Goal: Task Accomplishment & Management: Complete application form

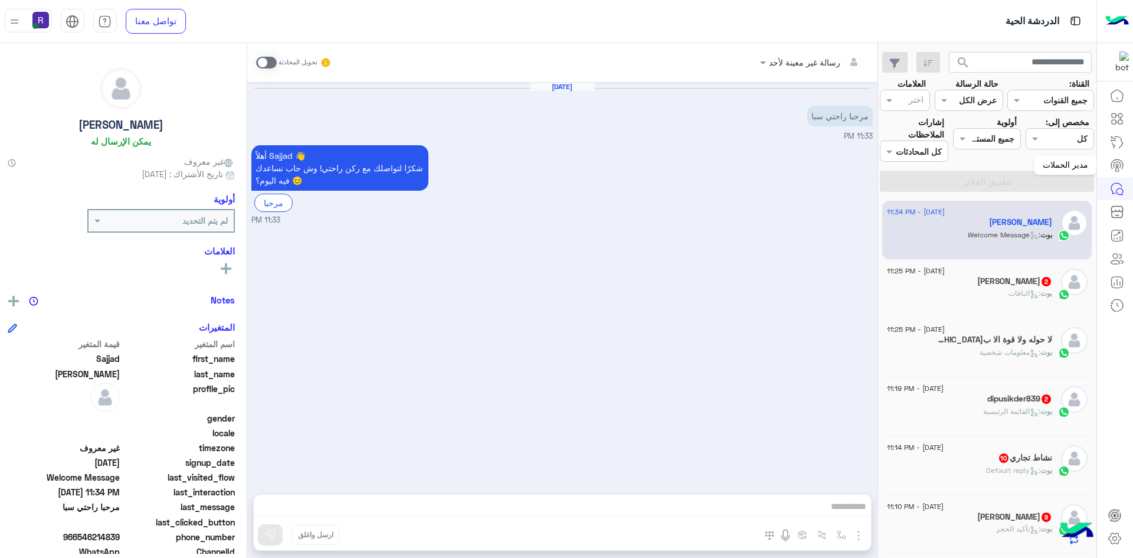
click at [1121, 166] on icon at bounding box center [1117, 165] width 14 height 14
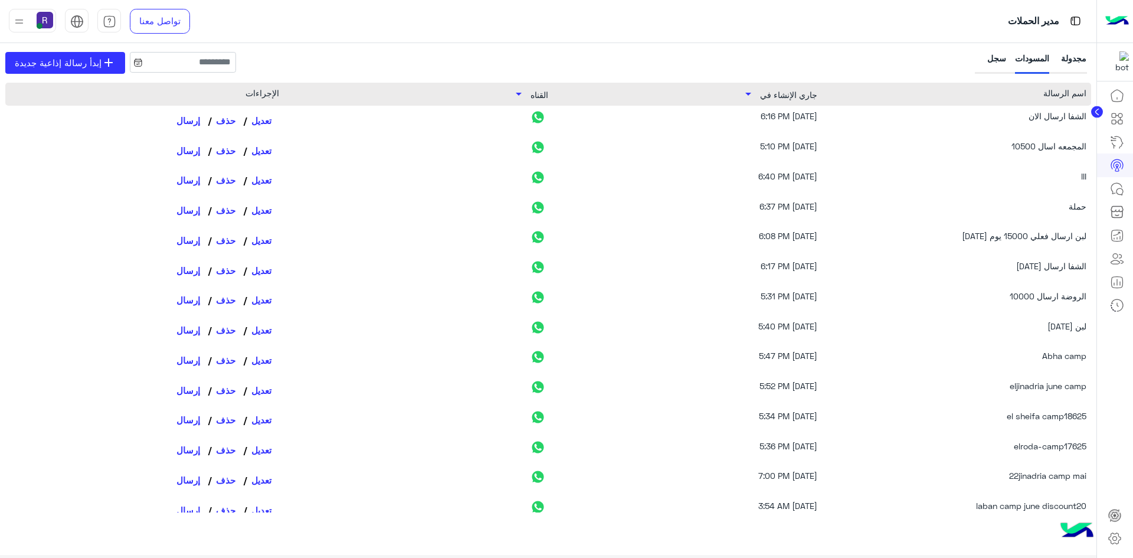
click at [995, 67] on div "سجل" at bounding box center [991, 63] width 29 height 22
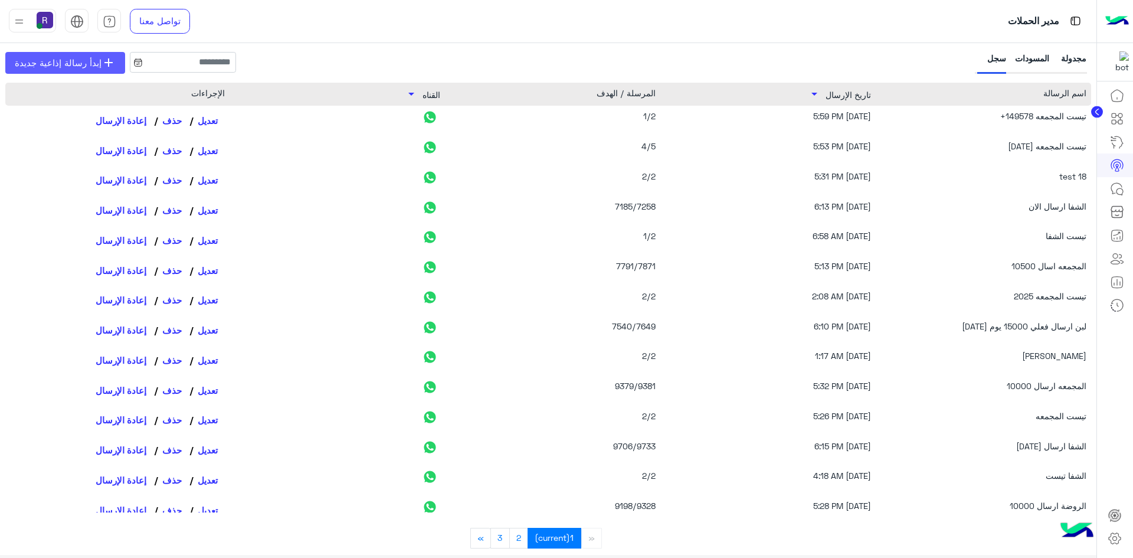
click at [46, 70] on link "add إبدأ رسالة إذاعية جديدة" at bounding box center [65, 63] width 120 height 22
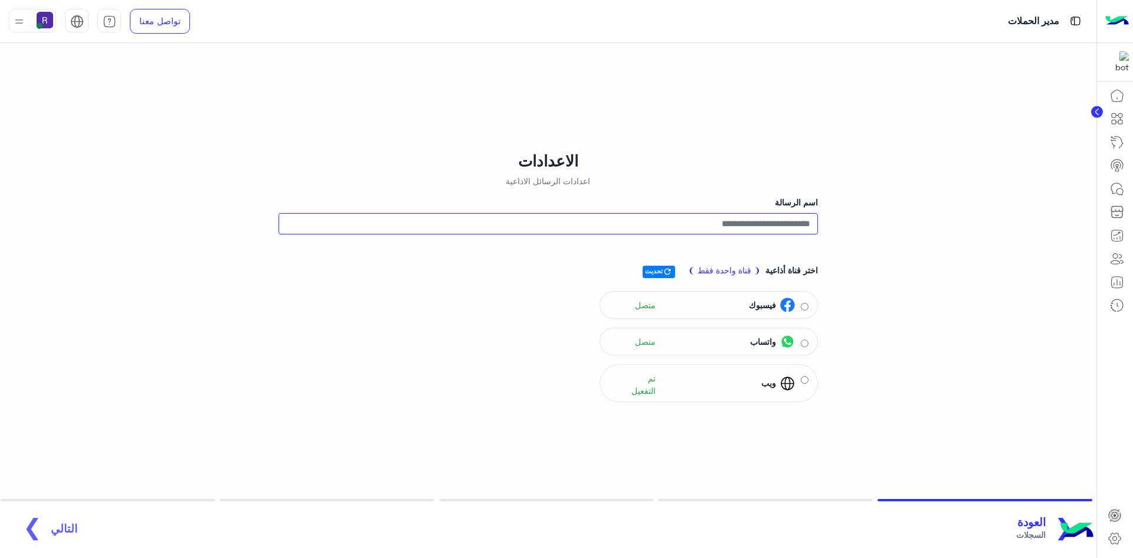
click at [793, 224] on input "اسم الرسالة" at bounding box center [548, 223] width 539 height 21
type input "**********"
click at [61, 521] on span "التالي" at bounding box center [64, 522] width 27 height 14
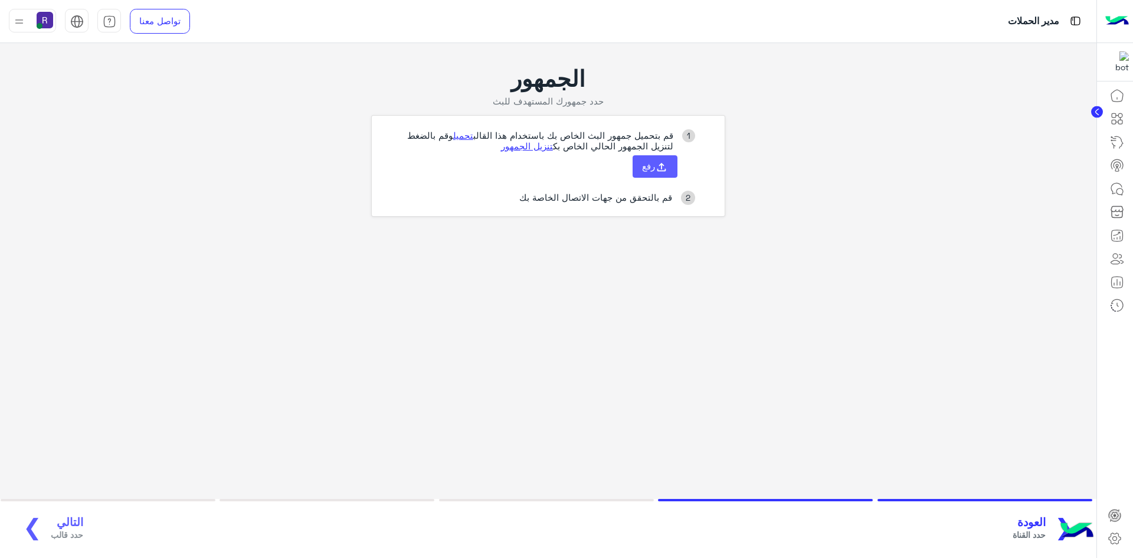
click at [642, 171] on span "رفع" at bounding box center [648, 166] width 13 height 11
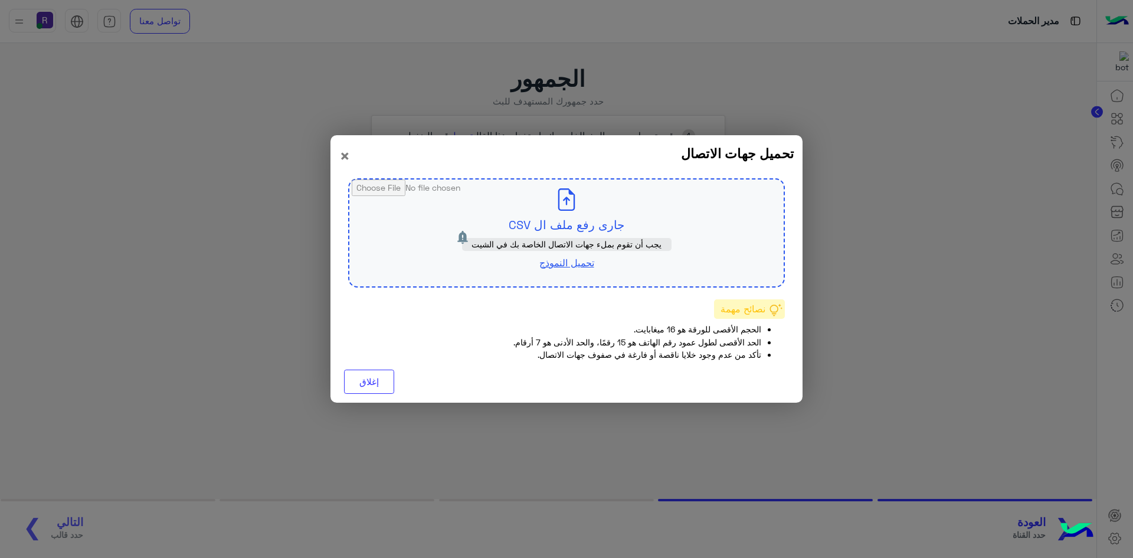
click at [556, 218] on input "file" at bounding box center [566, 232] width 434 height 107
type input "**********"
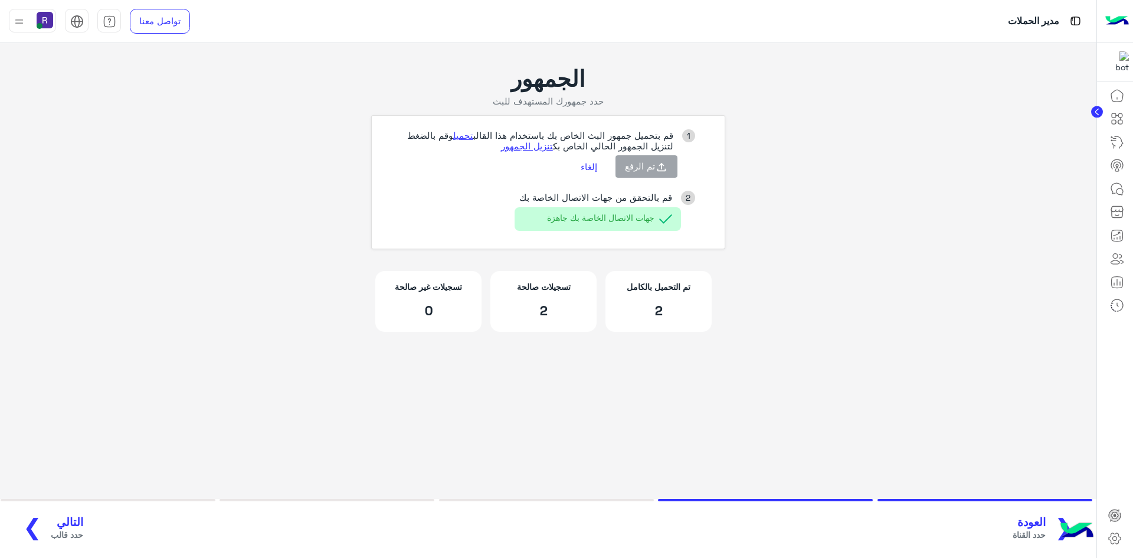
click at [67, 525] on span "التالي" at bounding box center [67, 522] width 32 height 14
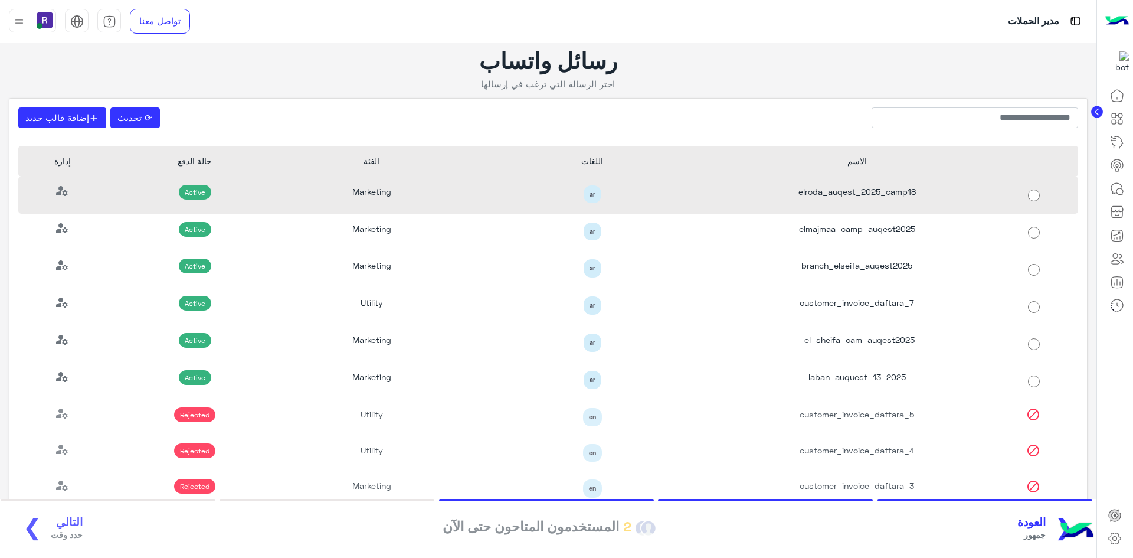
click at [863, 203] on div "elroda_auqest_2025_camp18" at bounding box center [857, 194] width 265 height 37
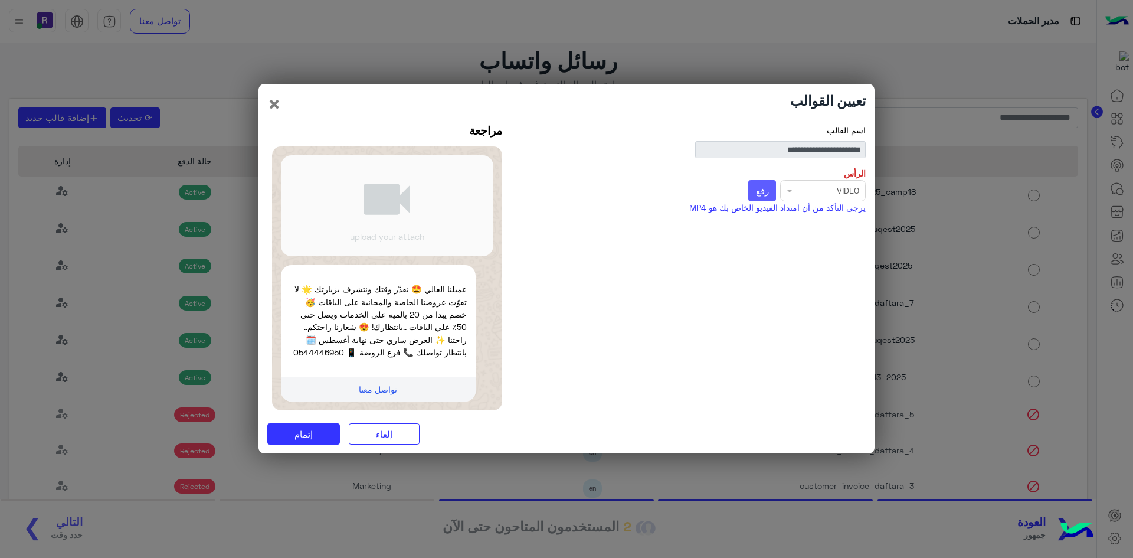
click at [764, 198] on button "رفع" at bounding box center [762, 190] width 28 height 21
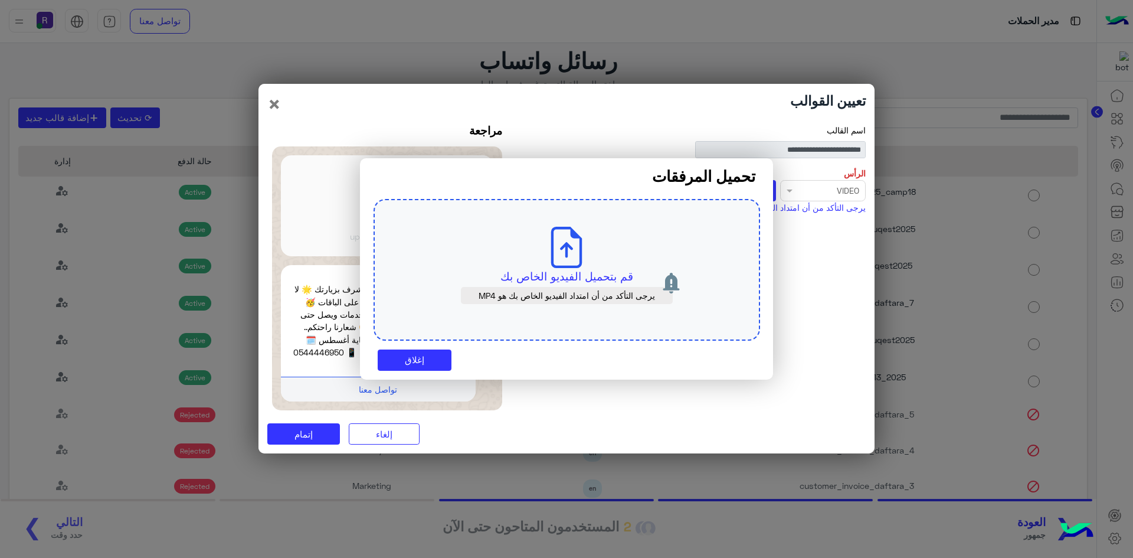
click at [569, 271] on p "قم بتحميل الفيديو الخاص بك" at bounding box center [566, 276] width 331 height 17
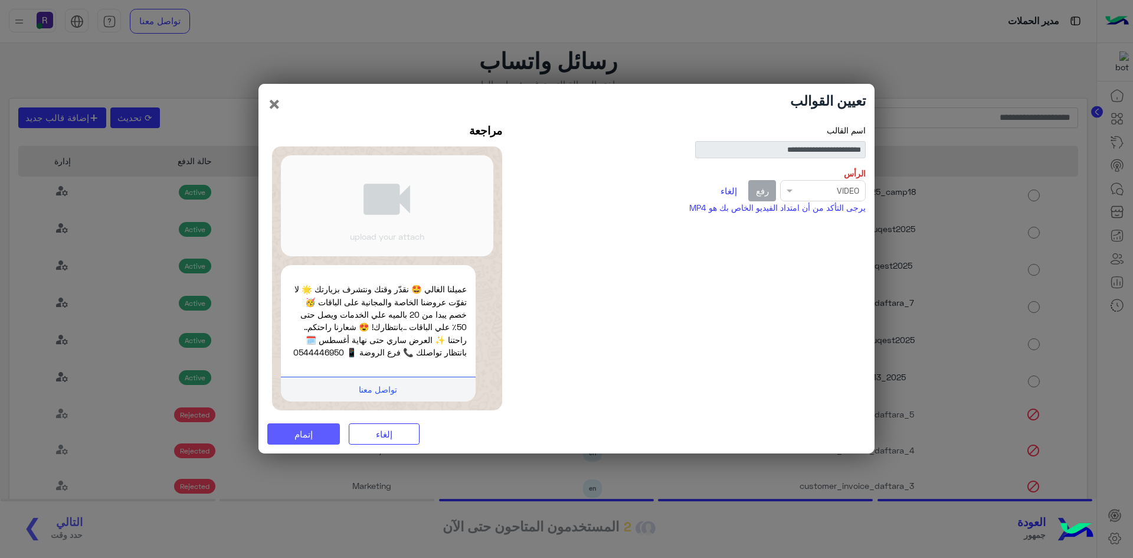
click at [329, 437] on button "إتمام" at bounding box center [303, 433] width 73 height 21
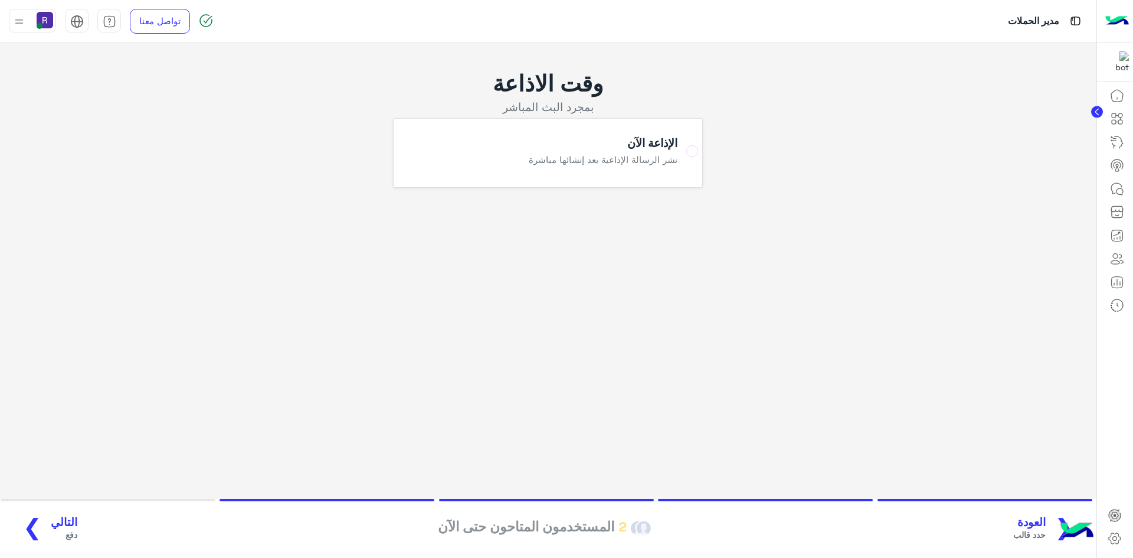
click at [55, 521] on span "التالي" at bounding box center [64, 522] width 27 height 14
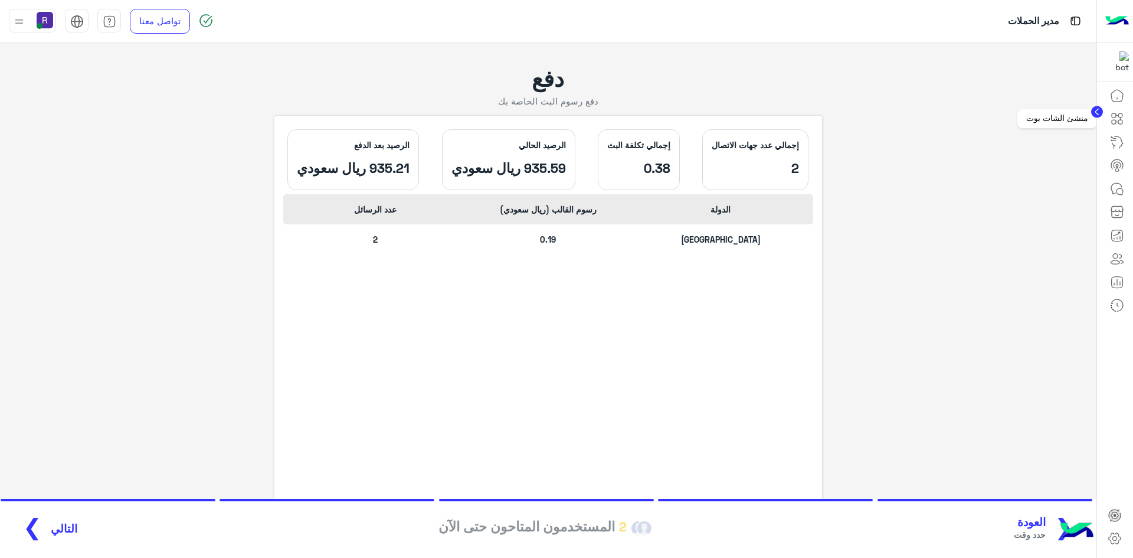
click at [1132, 127] on link at bounding box center [1117, 119] width 32 height 24
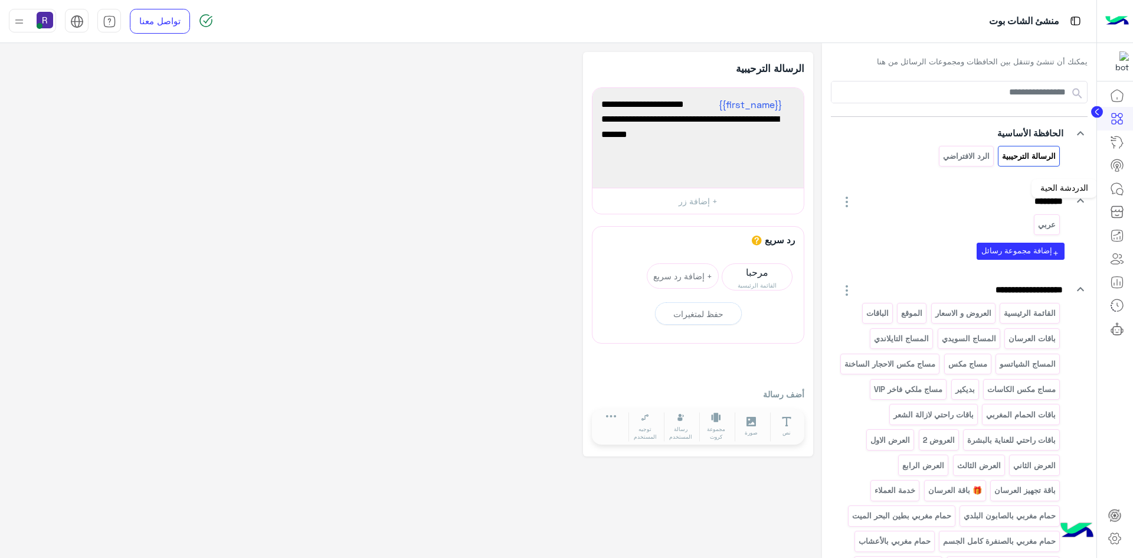
click at [1120, 185] on icon at bounding box center [1117, 189] width 14 height 14
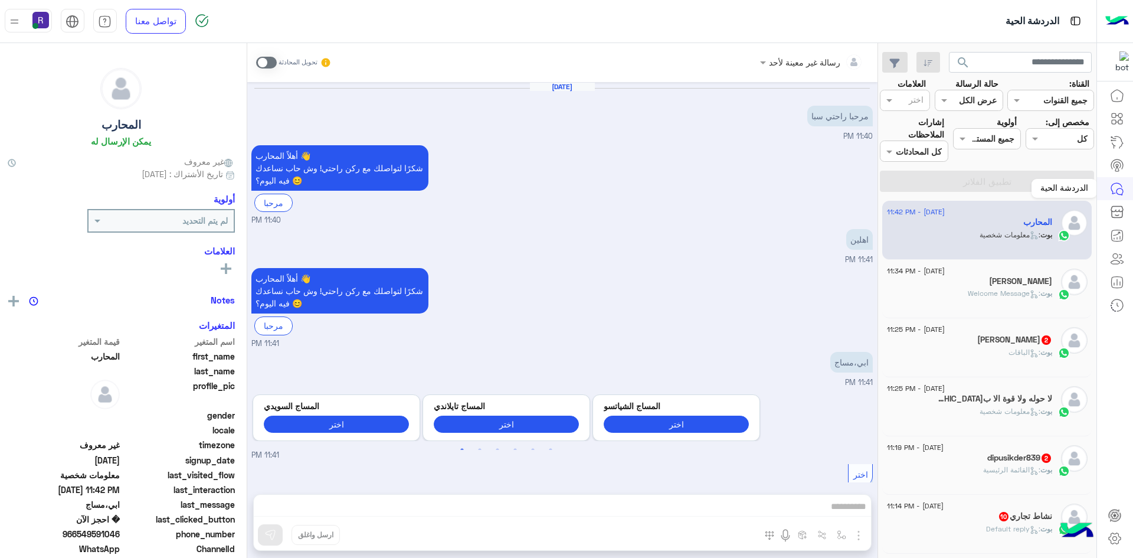
scroll to position [276, 0]
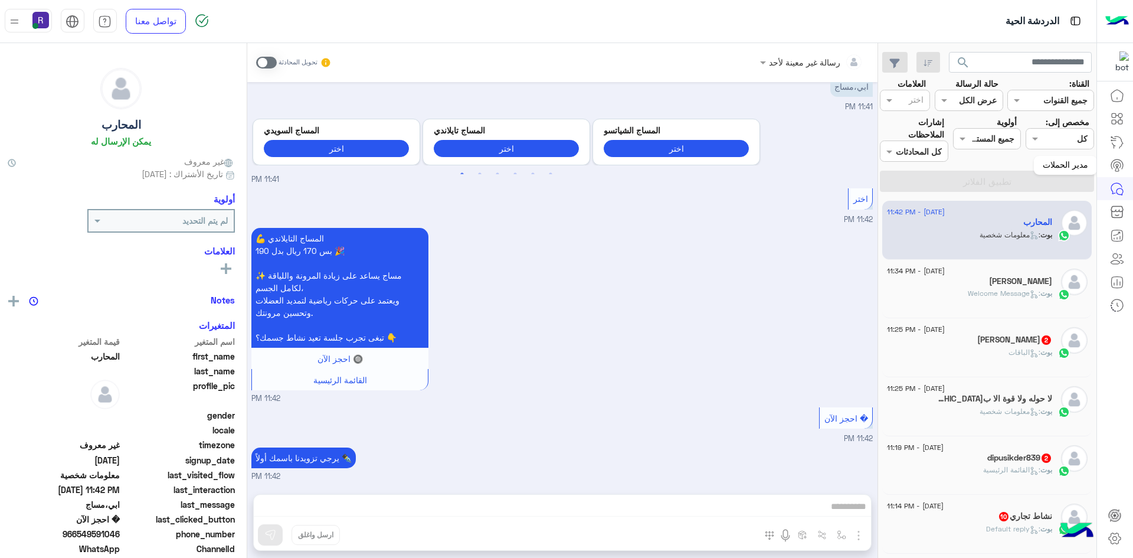
click at [1123, 160] on icon at bounding box center [1117, 165] width 14 height 14
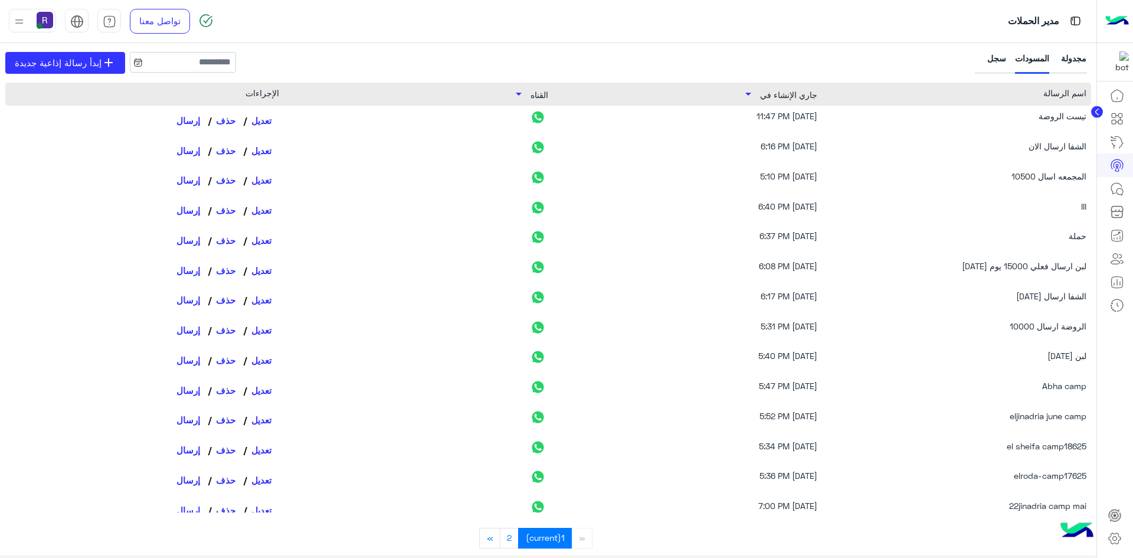
click at [986, 60] on div "سجل" at bounding box center [991, 63] width 29 height 22
click at [995, 55] on div "سجل" at bounding box center [991, 63] width 29 height 22
click at [983, 55] on div "سجل" at bounding box center [991, 63] width 29 height 22
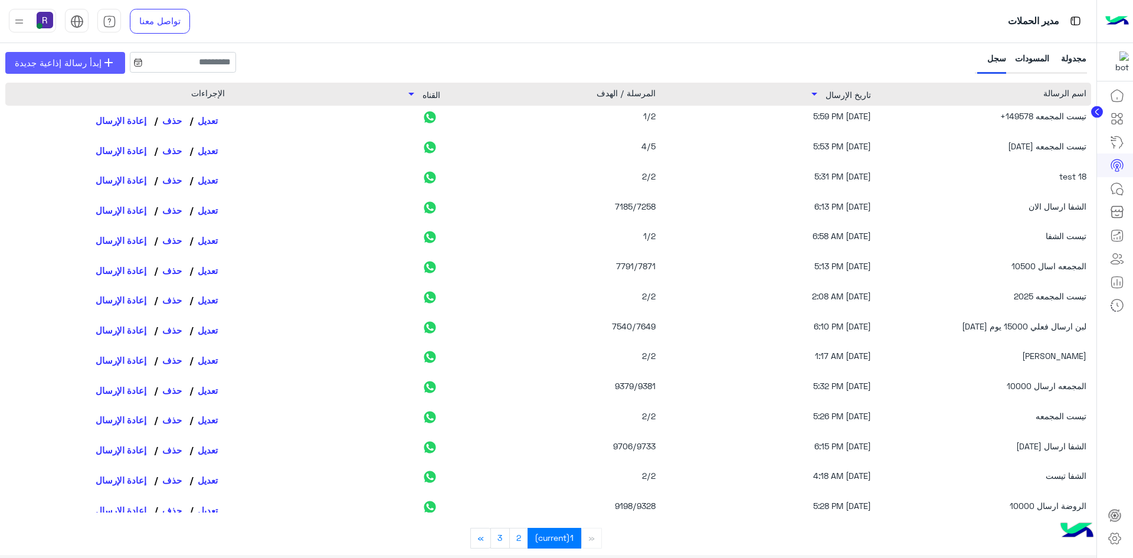
click at [73, 63] on span "إبدأ رسالة إذاعية جديدة" at bounding box center [58, 63] width 87 height 14
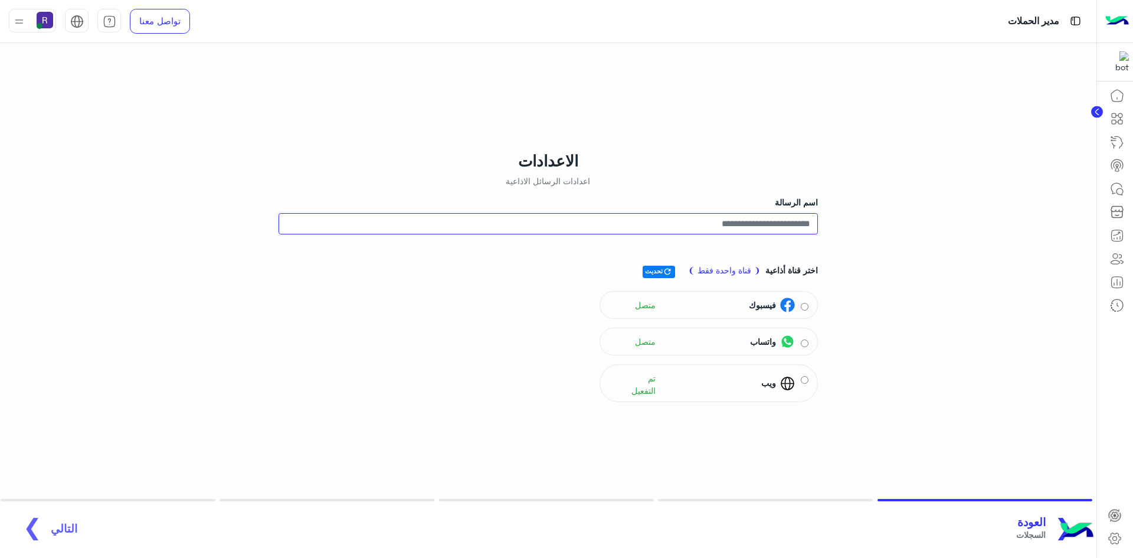
click at [809, 223] on input "اسم الرسالة" at bounding box center [548, 223] width 539 height 21
type input "**********"
click at [782, 349] on img at bounding box center [787, 341] width 15 height 15
click at [59, 523] on span "التالي" at bounding box center [64, 522] width 27 height 14
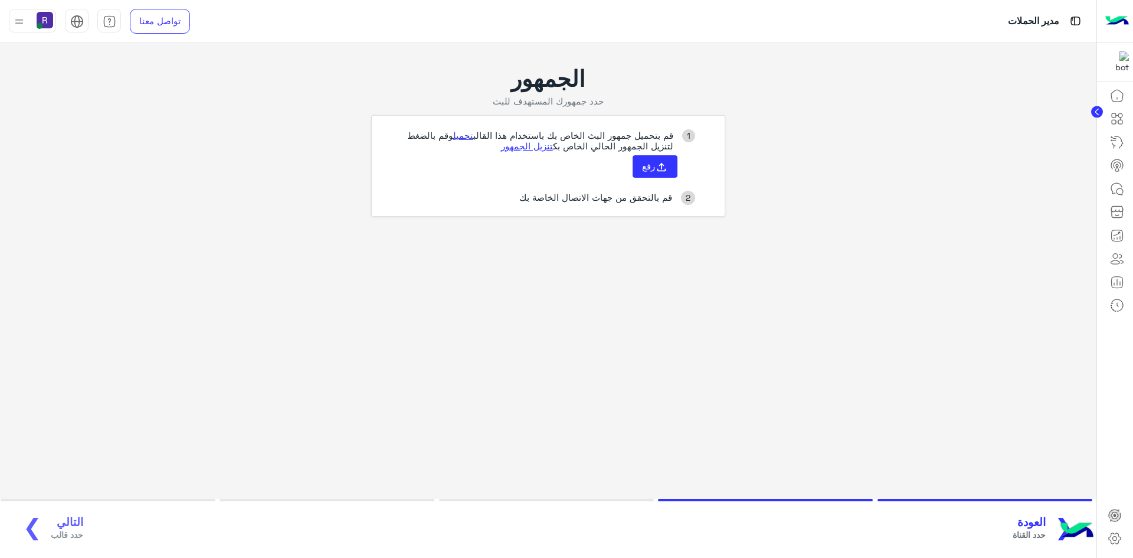
click at [454, 136] on link "تحميل" at bounding box center [463, 135] width 20 height 11
click at [650, 175] on button "رفع" at bounding box center [655, 166] width 45 height 22
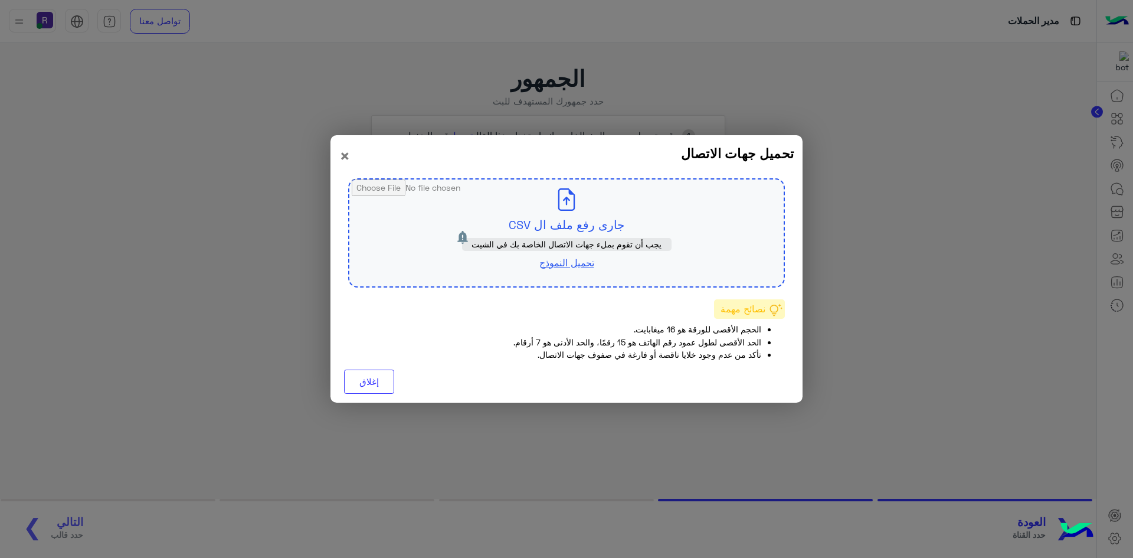
click at [597, 217] on input "file" at bounding box center [566, 232] width 434 height 107
type input "**********"
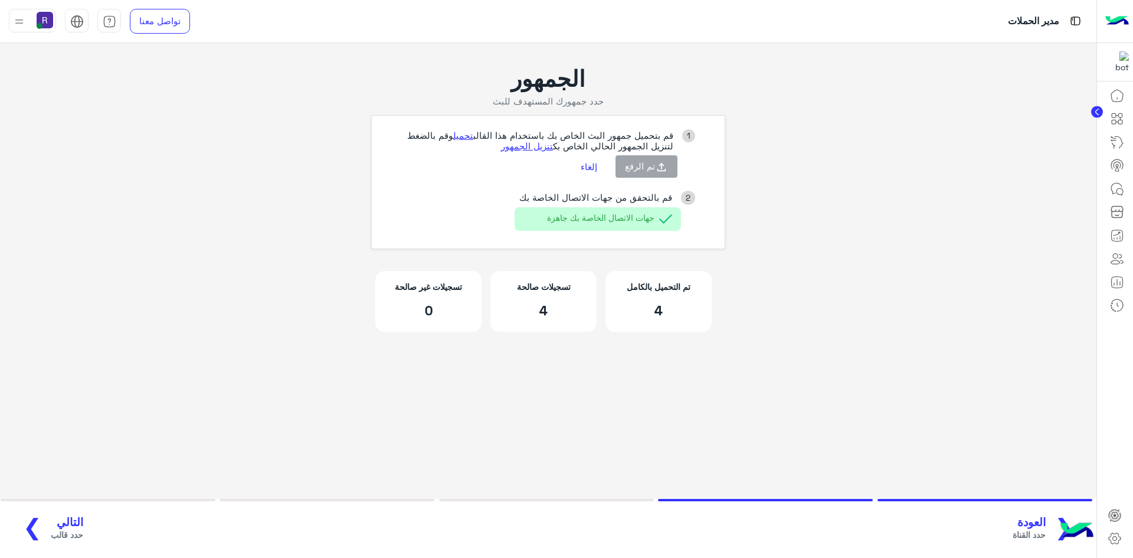
click at [66, 522] on span "التالي" at bounding box center [67, 522] width 32 height 14
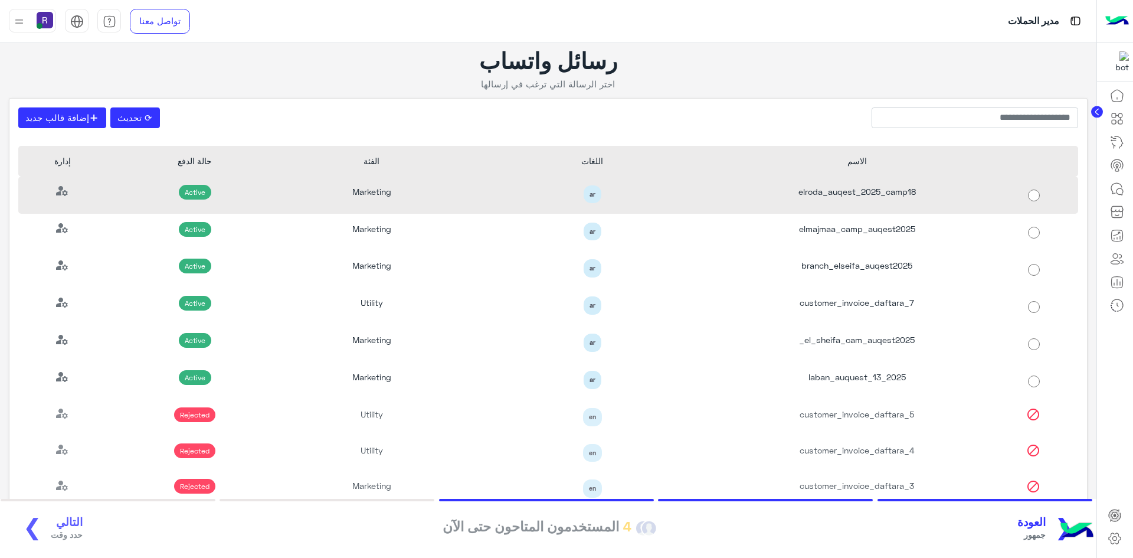
click at [831, 186] on div "elroda_auqest_2025_camp18" at bounding box center [857, 194] width 265 height 37
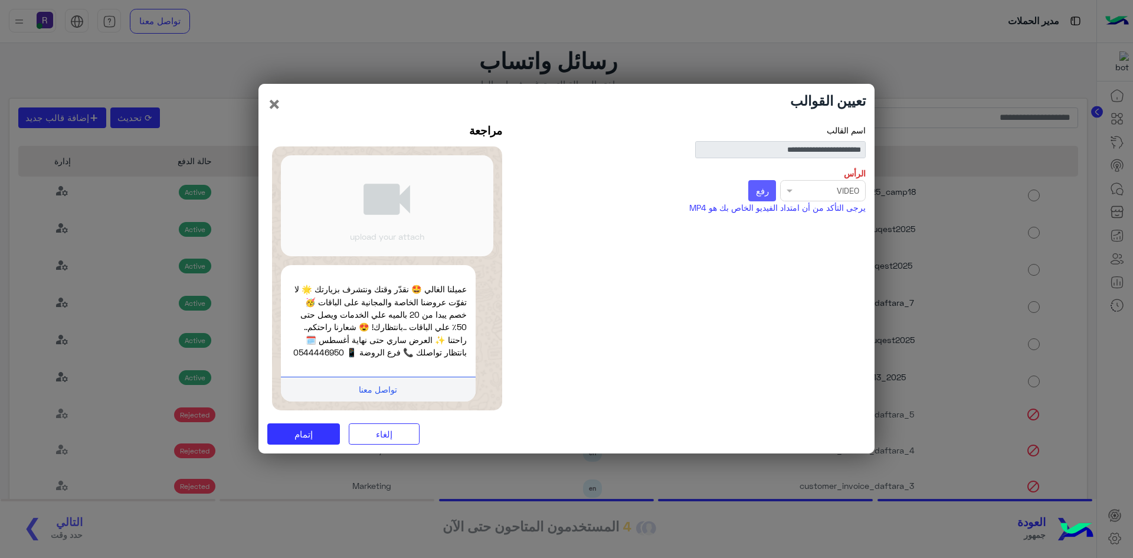
click at [769, 192] on button "رفع" at bounding box center [762, 190] width 28 height 21
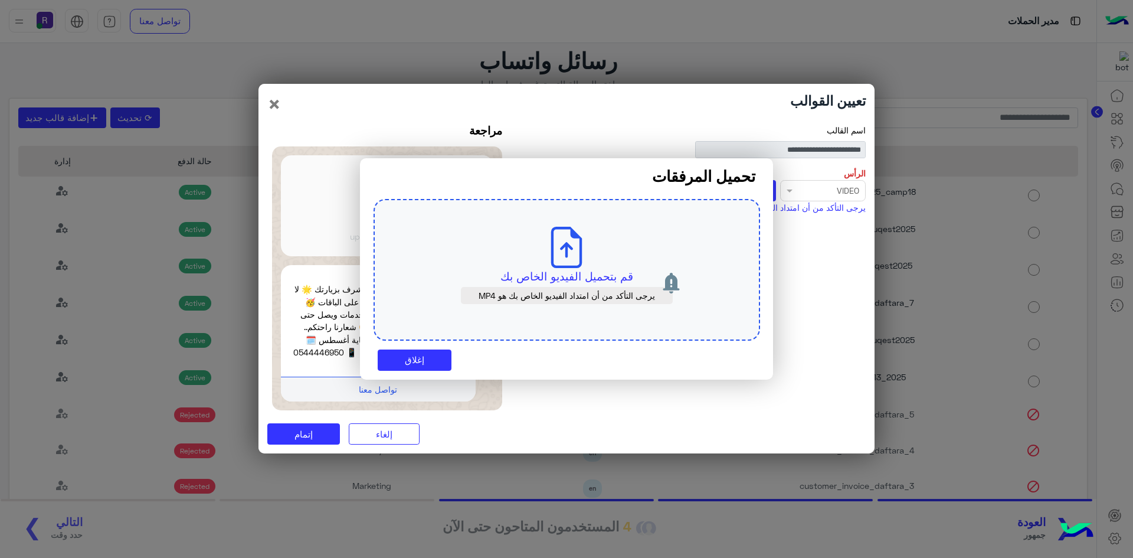
click at [607, 258] on div "قم بتحميل الفيديو الخاص بك يرجى التأكد من أن امتداد الفيديو الخاص بك هو MP4" at bounding box center [567, 270] width 387 height 142
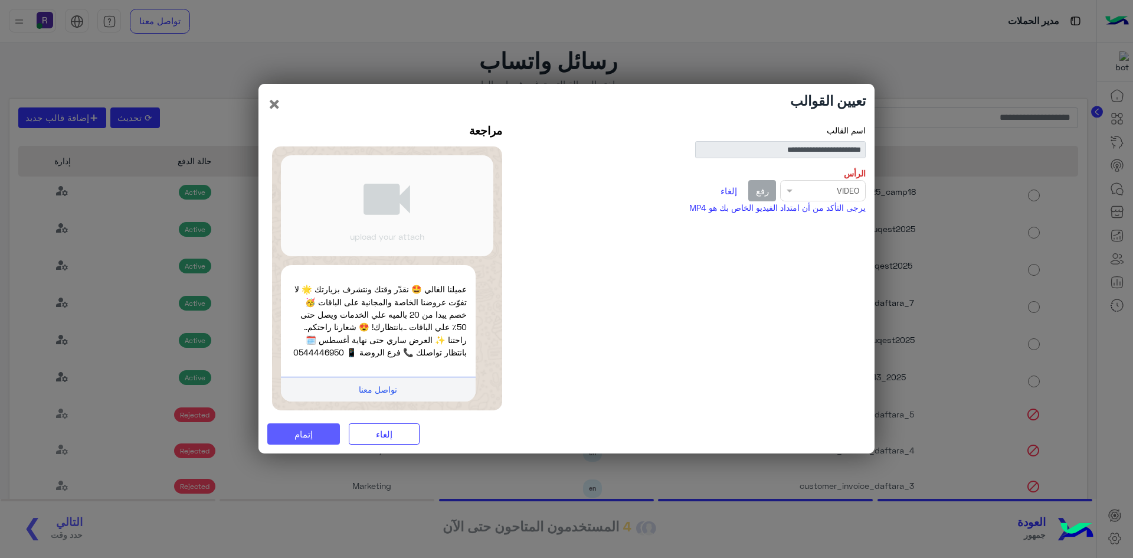
click at [315, 431] on button "إتمام" at bounding box center [303, 433] width 73 height 21
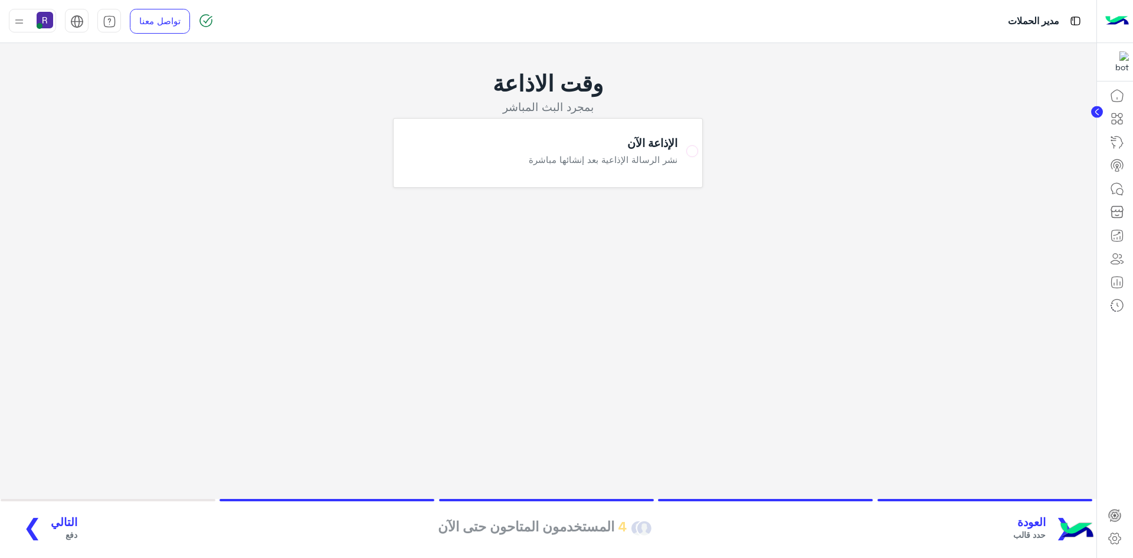
click at [62, 525] on span "التالي" at bounding box center [64, 522] width 27 height 14
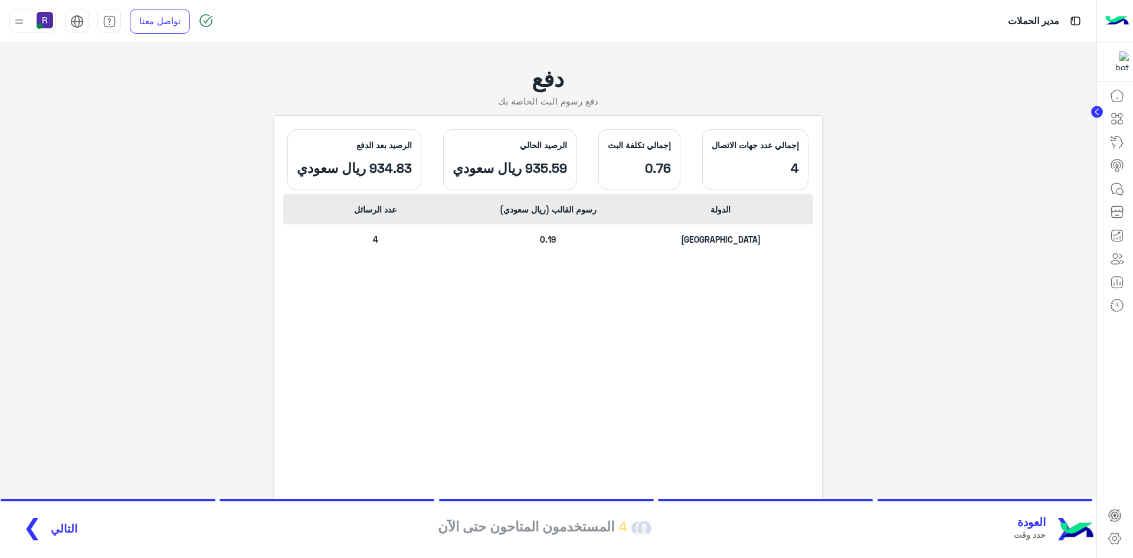
click at [70, 523] on span "التالي" at bounding box center [64, 529] width 27 height 14
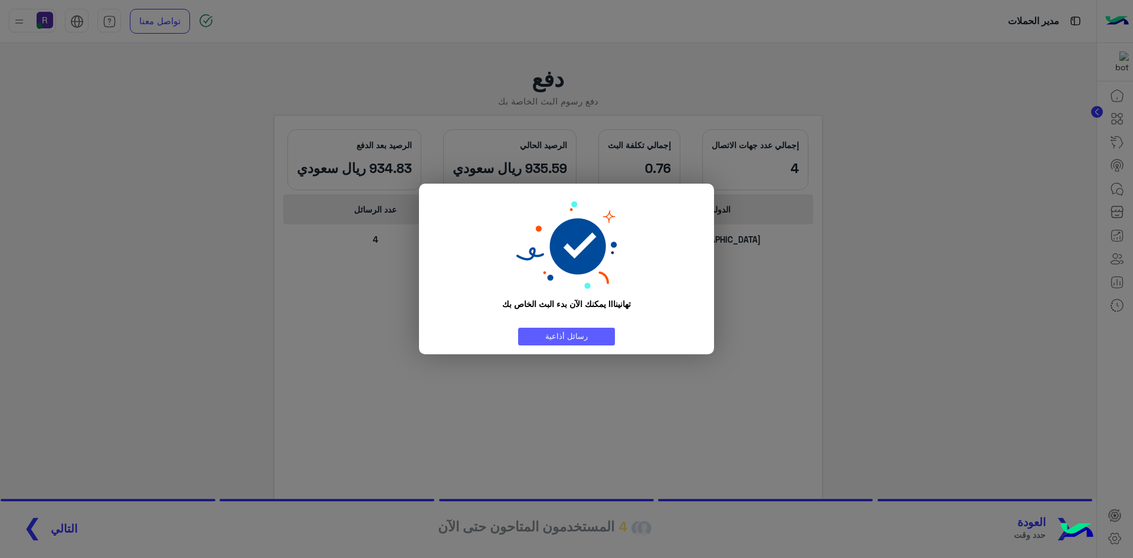
click at [548, 329] on link "رسائل أذاعية" at bounding box center [566, 336] width 97 height 17
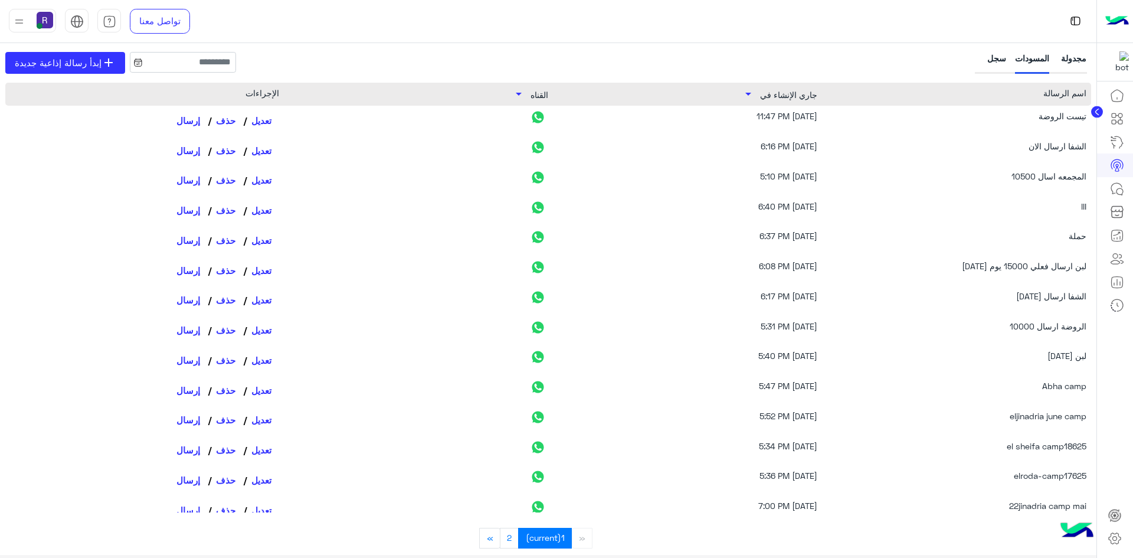
click at [990, 60] on div "سجل" at bounding box center [991, 63] width 29 height 22
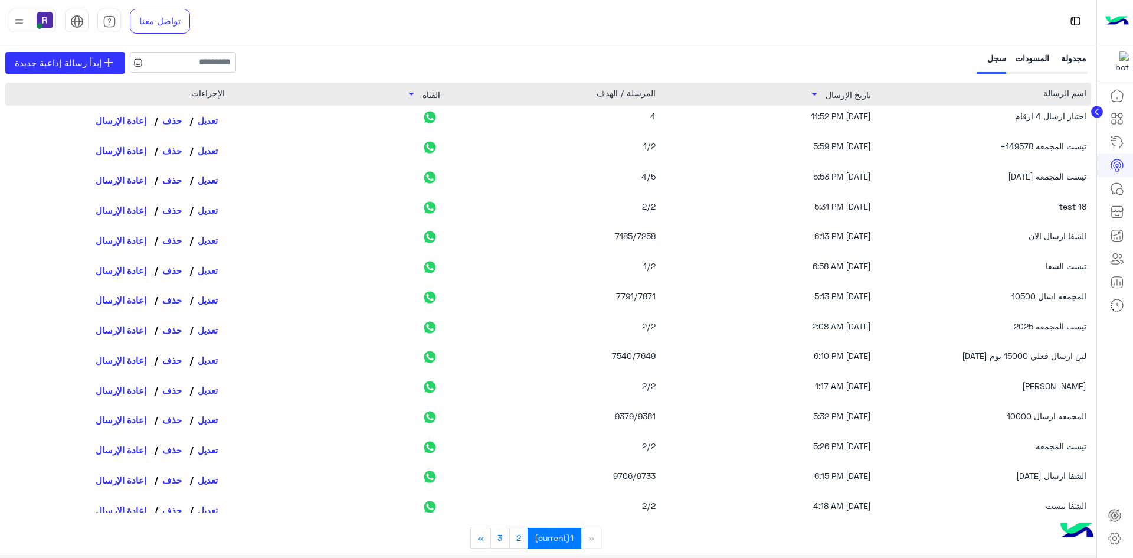
click at [1023, 58] on div "المسودات" at bounding box center [1032, 63] width 34 height 22
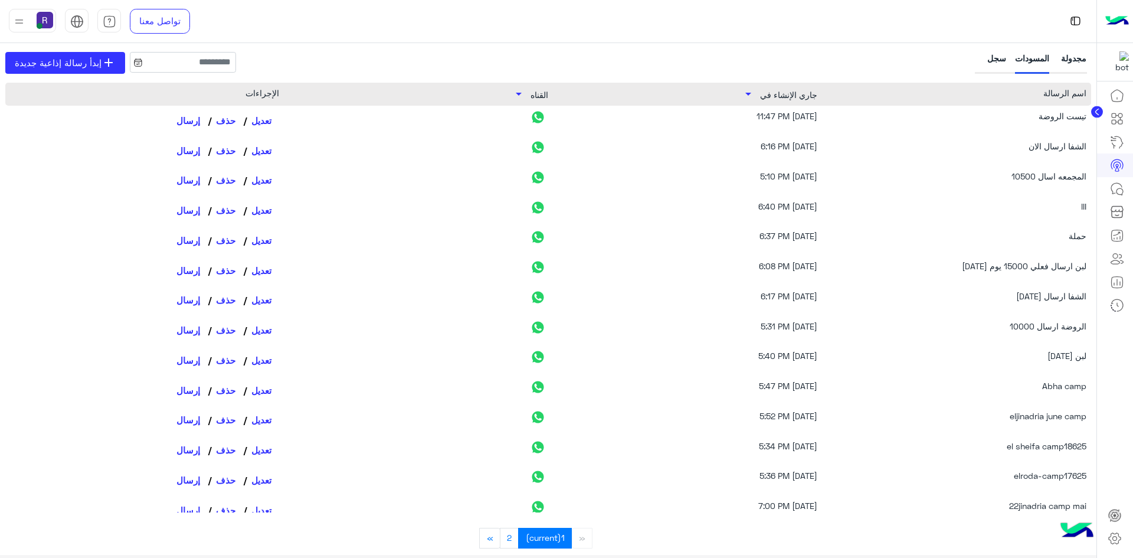
click at [1067, 58] on div "مجدولة" at bounding box center [1072, 63] width 29 height 22
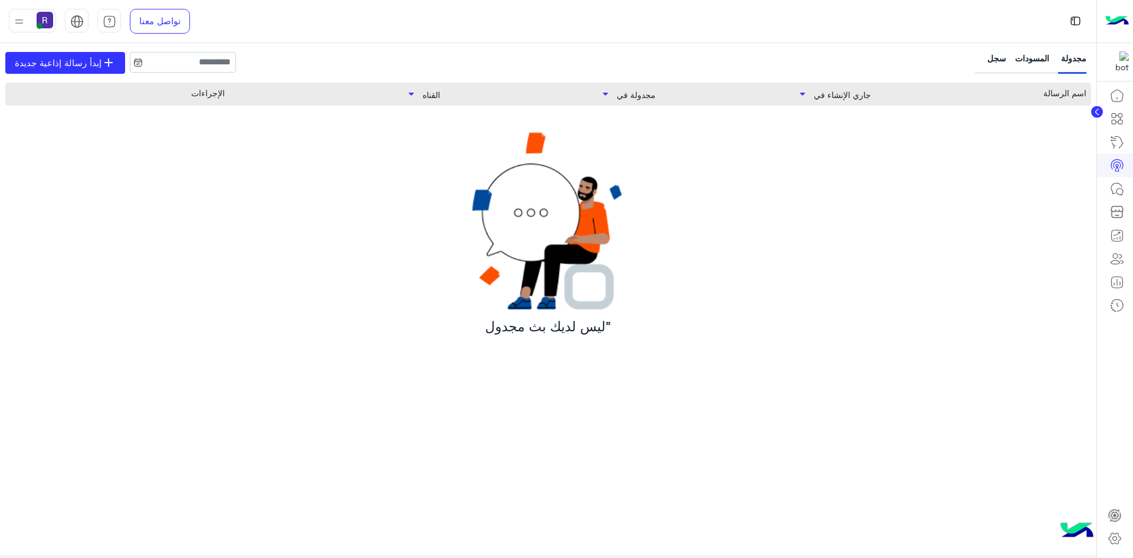
click at [826, 98] on span "جاري الإنشاء في" at bounding box center [842, 95] width 57 height 10
click at [849, 134] on span "هذا الأسبوع" at bounding box center [837, 133] width 59 height 12
click at [1037, 54] on div "المسودات" at bounding box center [1032, 63] width 34 height 22
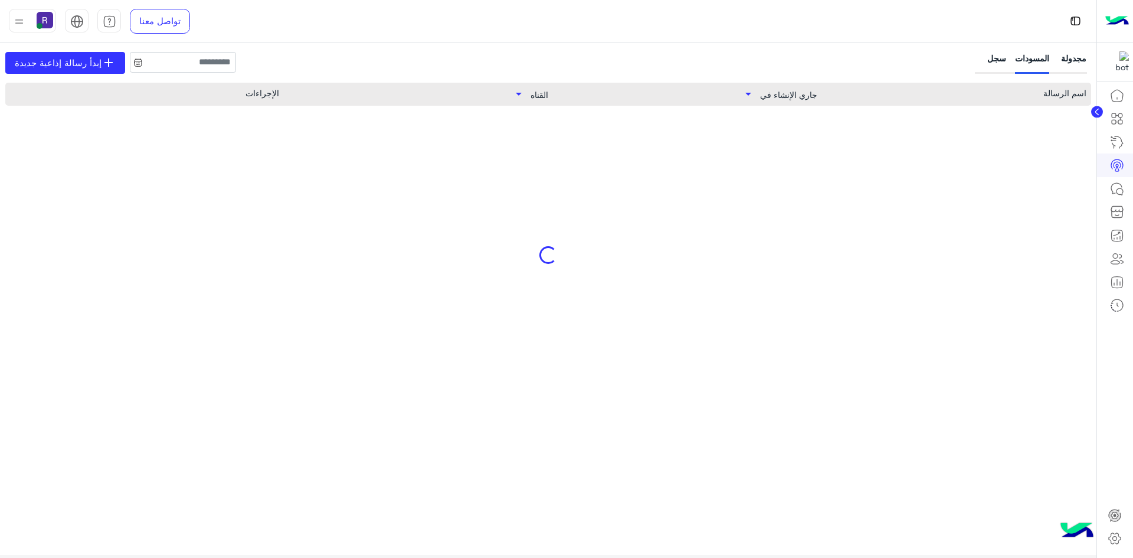
click at [992, 58] on div "سجل" at bounding box center [991, 63] width 29 height 22
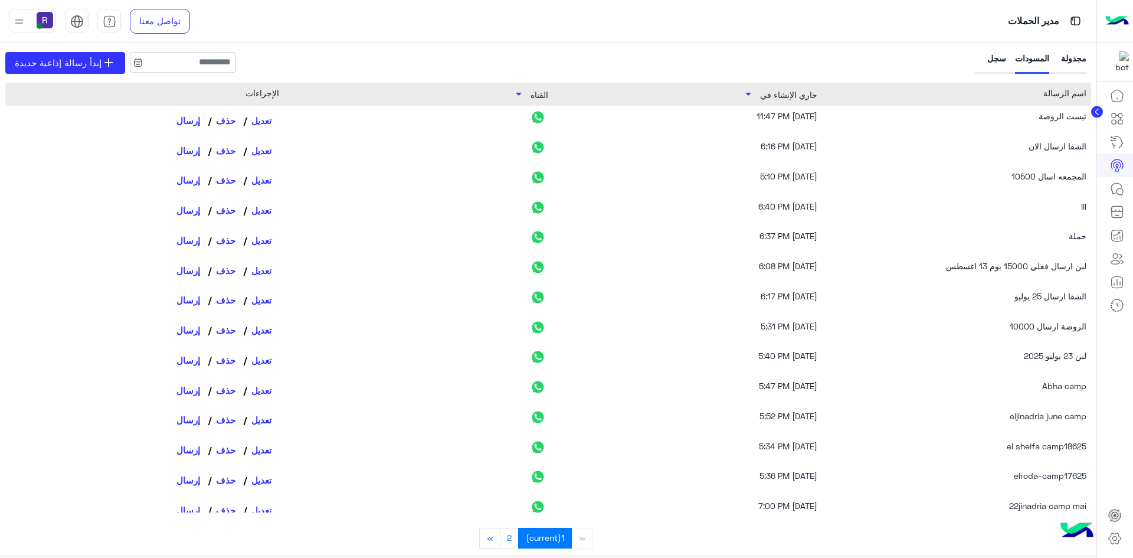
click at [991, 57] on div "سجل" at bounding box center [991, 63] width 29 height 22
click at [995, 63] on div "سجل" at bounding box center [991, 63] width 29 height 22
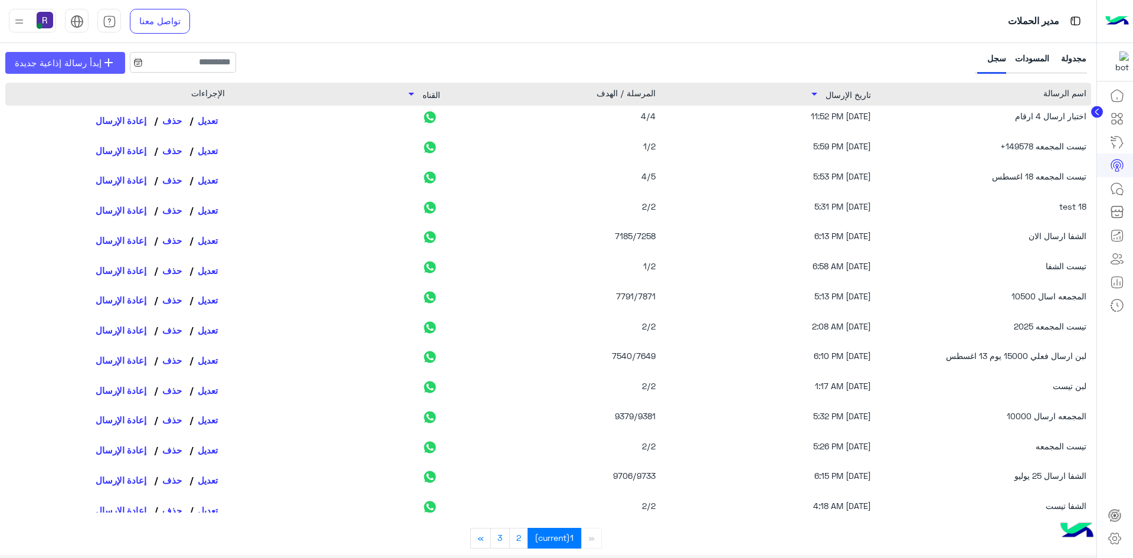
click at [82, 67] on span "إبدأ رسالة إذاعية جديدة" at bounding box center [58, 63] width 87 height 14
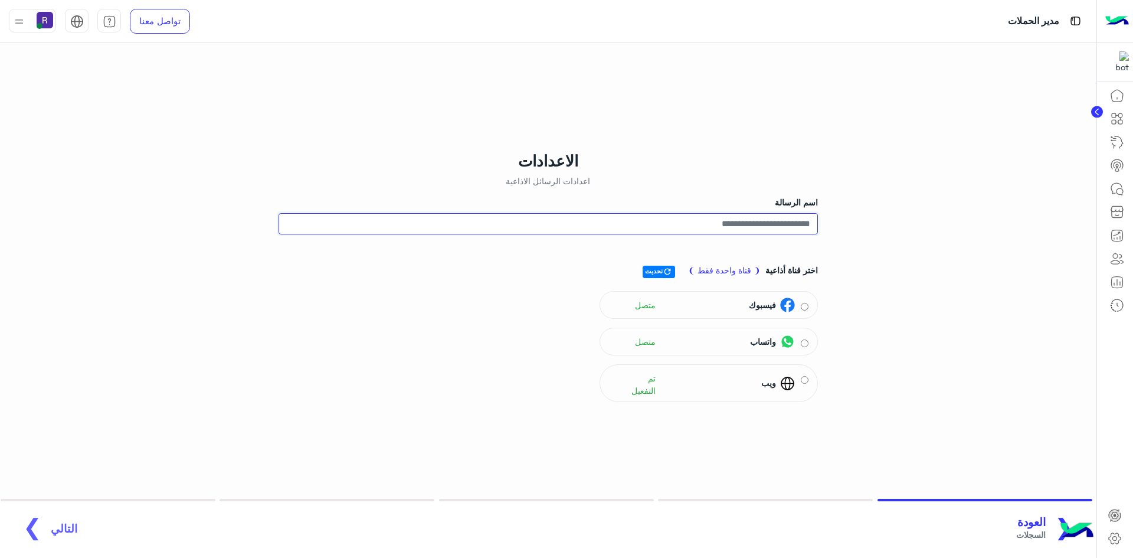
click at [788, 224] on input "اسم الرسالة" at bounding box center [548, 223] width 539 height 21
type input "**********"
click at [795, 337] on img at bounding box center [787, 341] width 15 height 15
click at [51, 516] on span "التالي" at bounding box center [64, 522] width 27 height 14
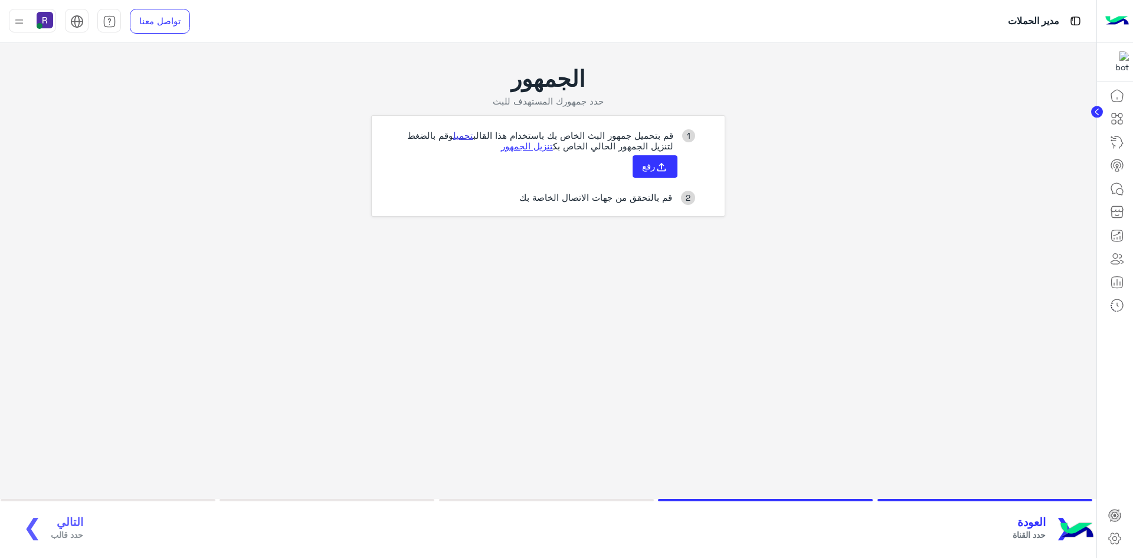
click at [463, 136] on link "تحميل" at bounding box center [463, 135] width 20 height 11
click at [649, 177] on button "رفع" at bounding box center [655, 166] width 45 height 22
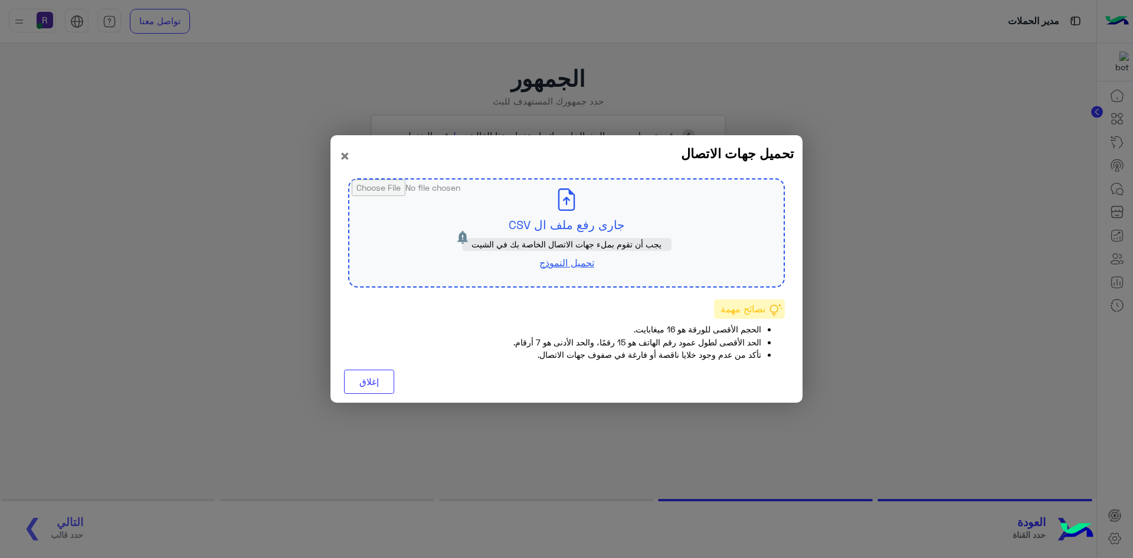
click at [594, 224] on input "file" at bounding box center [566, 232] width 434 height 107
type input "**********"
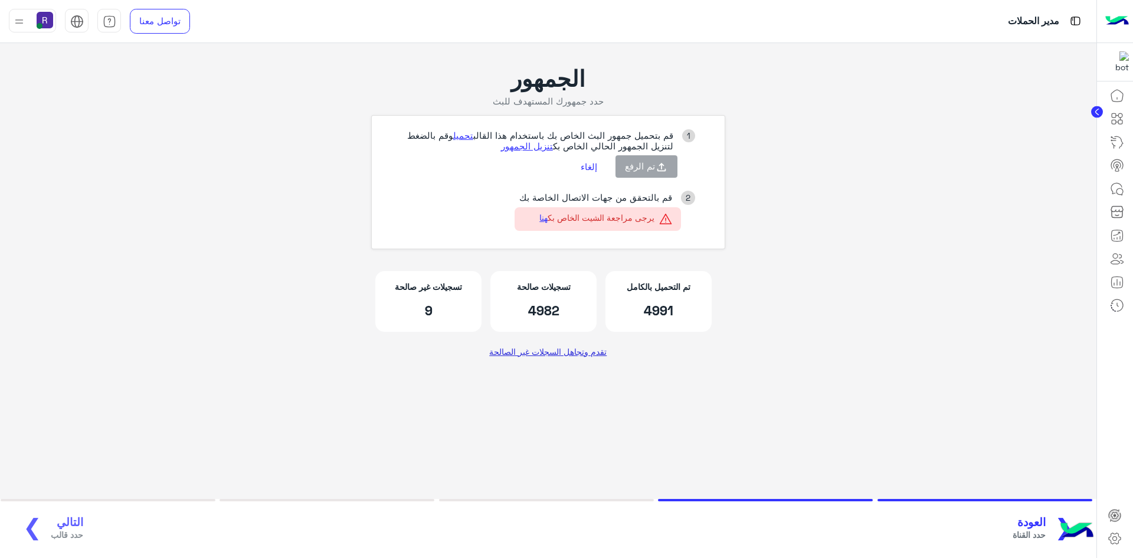
click at [577, 355] on link "تقدم وتجاهل السجلات غير الصالحة" at bounding box center [548, 350] width 126 height 21
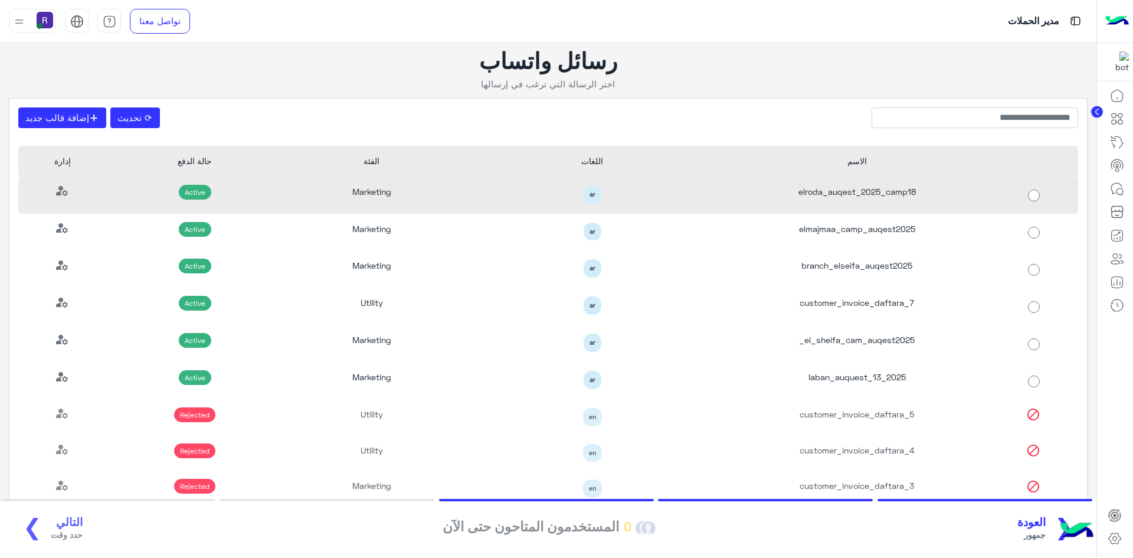
click at [906, 192] on div "elroda_auqest_2025_camp18" at bounding box center [857, 194] width 265 height 37
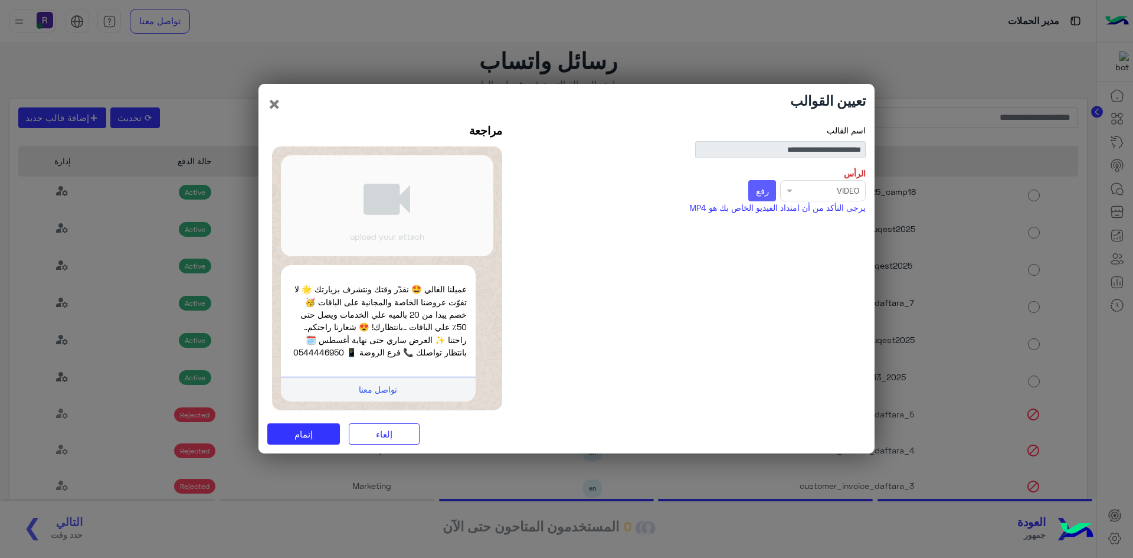
click at [768, 189] on span "رفع" at bounding box center [762, 190] width 13 height 11
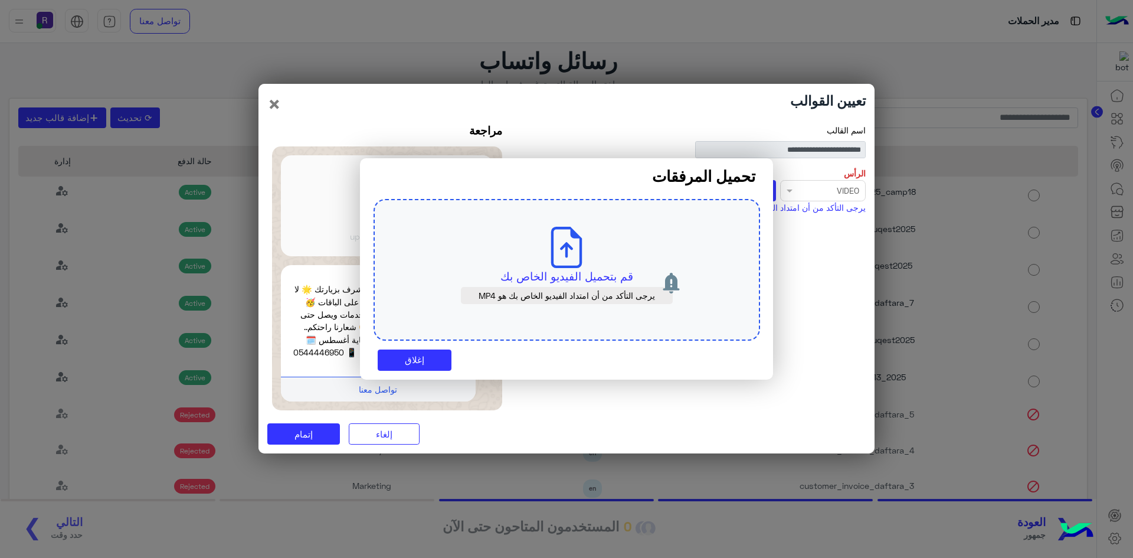
click at [604, 269] on p "قم بتحميل الفيديو الخاص بك" at bounding box center [566, 276] width 331 height 17
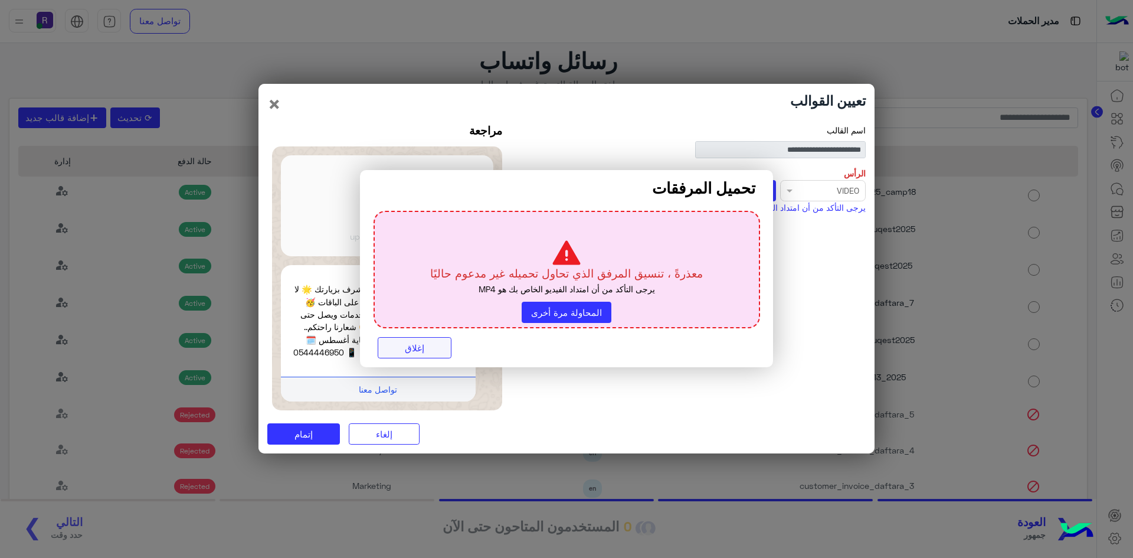
click at [428, 353] on button "إغلاق" at bounding box center [415, 347] width 74 height 21
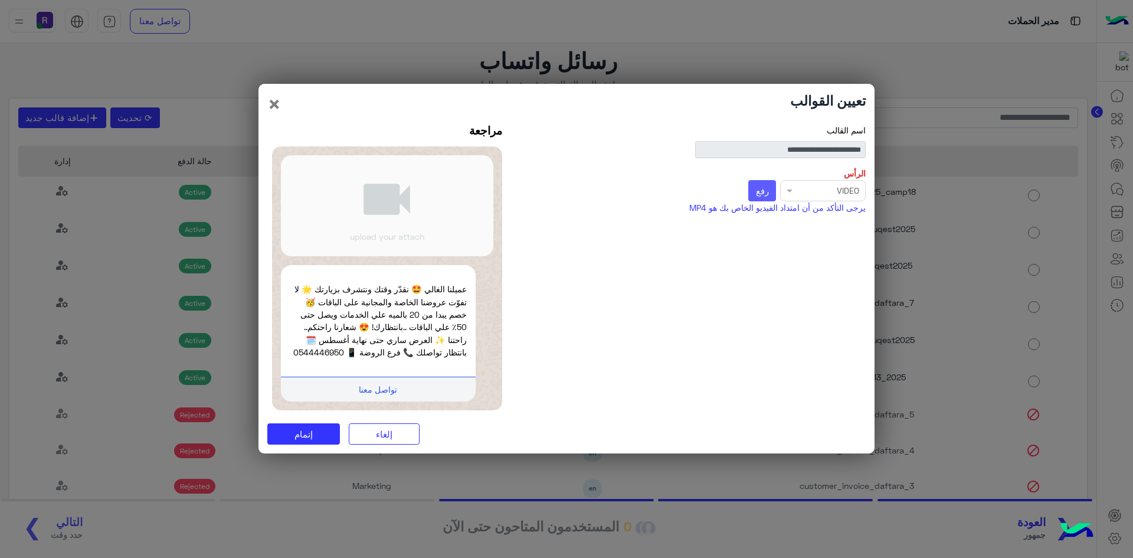
click at [771, 195] on button "رفع" at bounding box center [762, 190] width 28 height 21
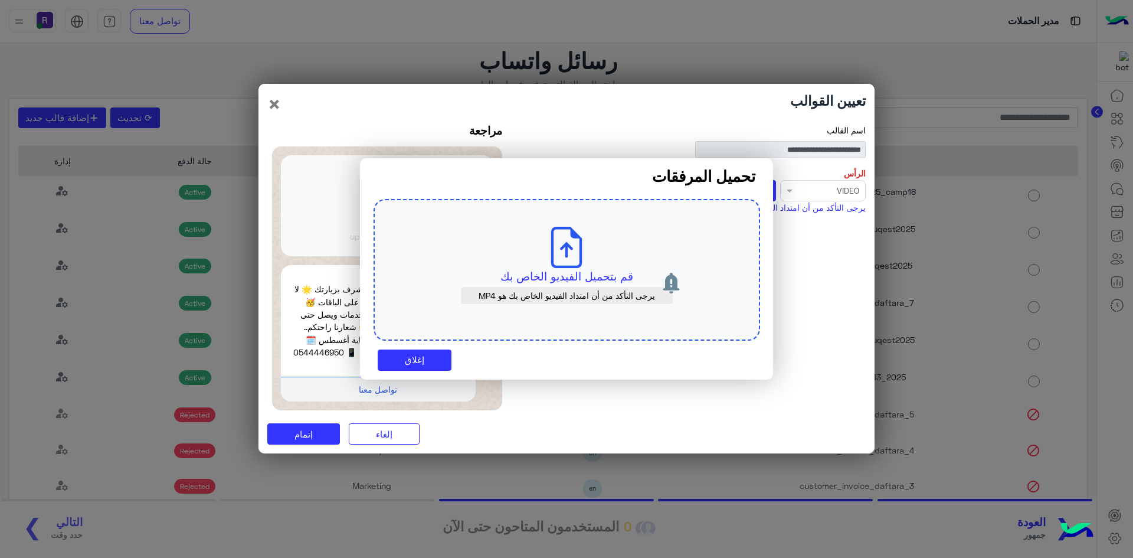
click at [559, 254] on icon at bounding box center [566, 247] width 41 height 41
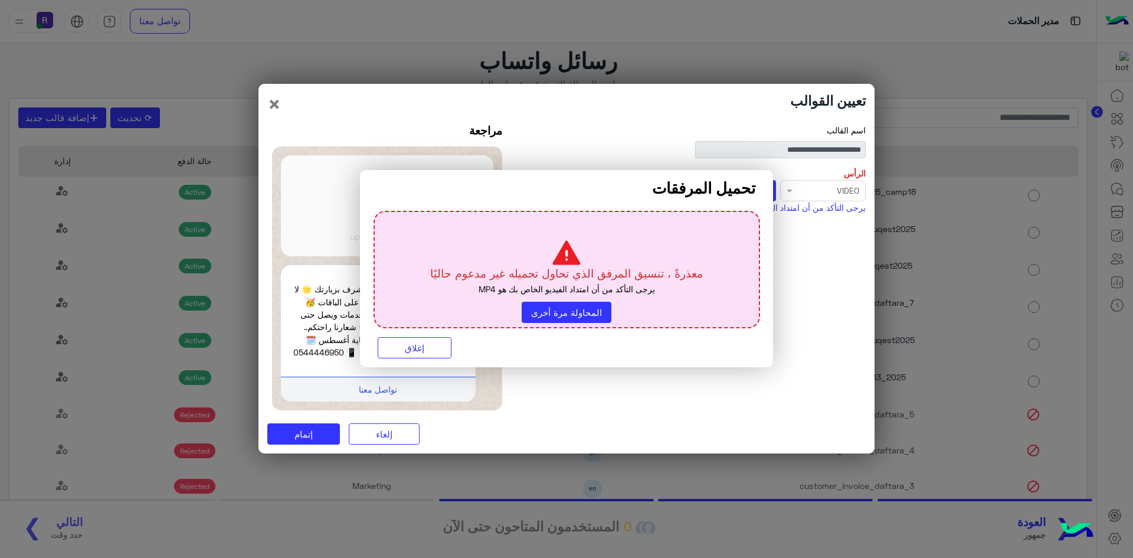
click at [430, 335] on div "تحميل المرفقات معذرةً ، تنسيق المرفق الذي تحاول تحميله غير مدعوم حاليًا يرجى ال…" at bounding box center [566, 268] width 395 height 179
click at [426, 338] on button "إغلاق" at bounding box center [415, 347] width 74 height 21
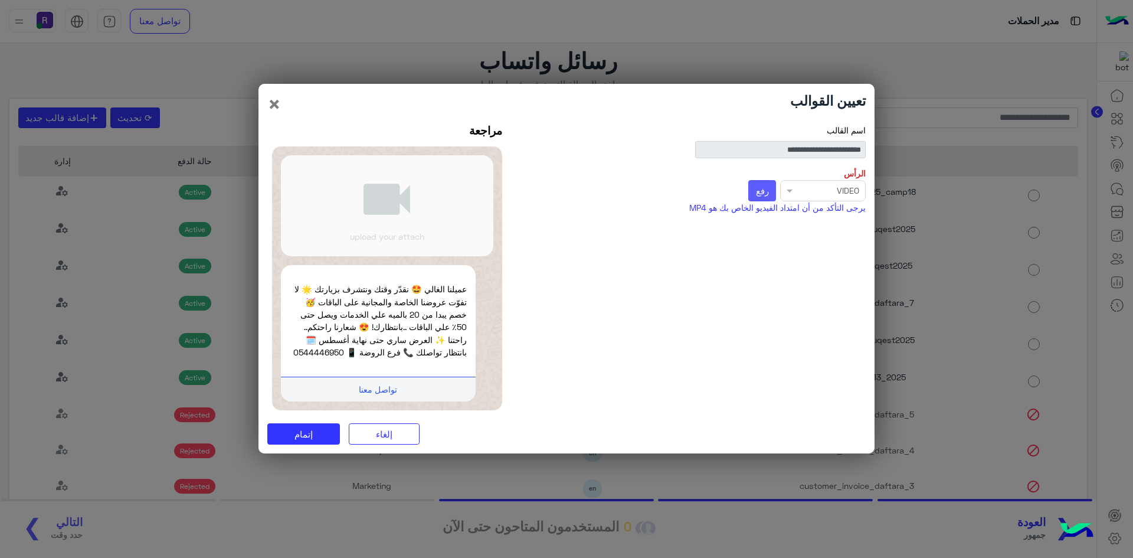
click at [758, 194] on span "رفع" at bounding box center [762, 190] width 13 height 11
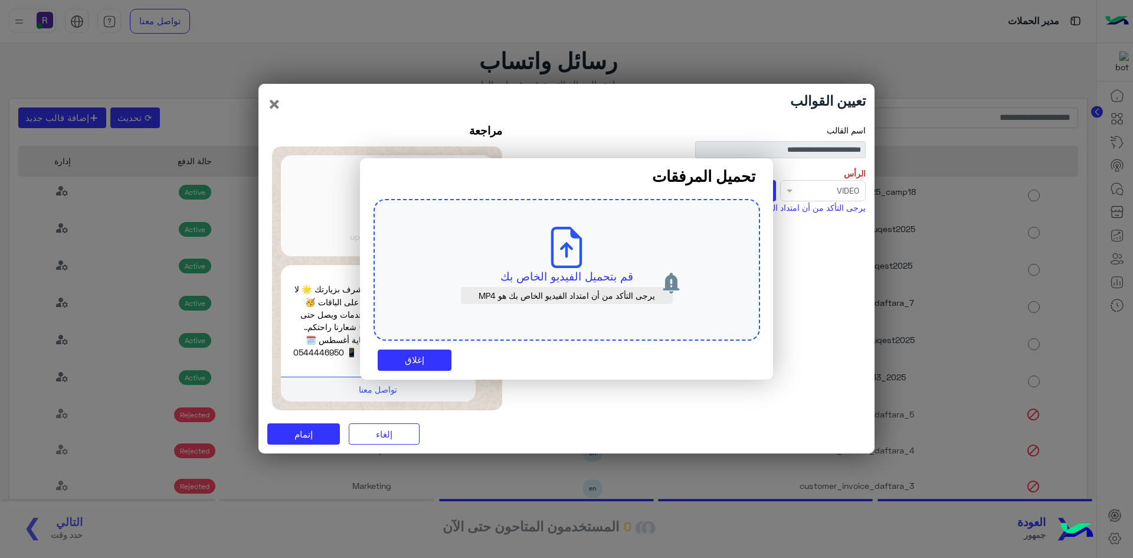
click at [574, 240] on icon at bounding box center [566, 247] width 41 height 41
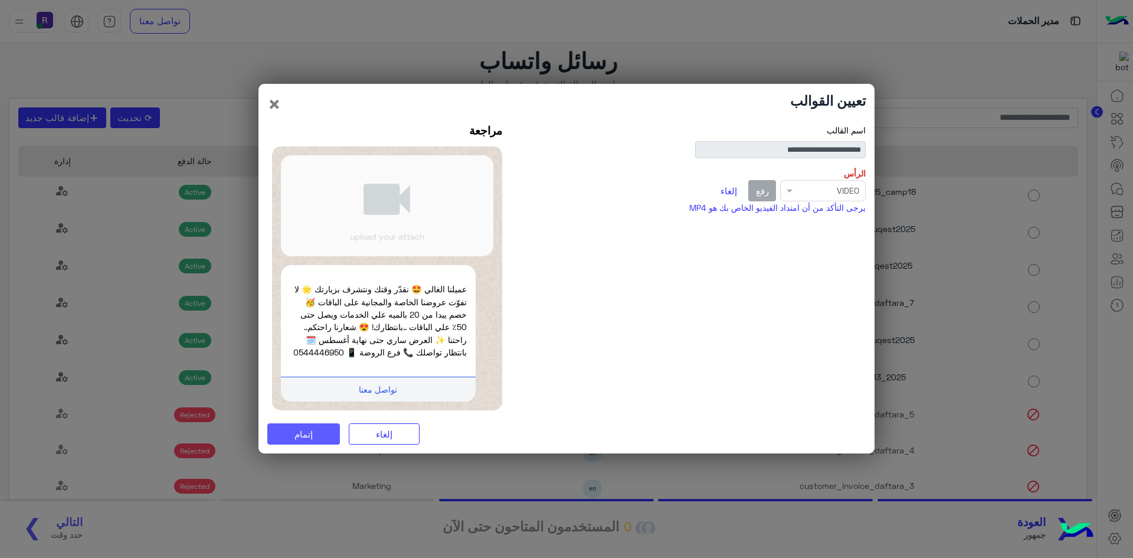
click at [310, 430] on span "إتمام" at bounding box center [303, 433] width 18 height 11
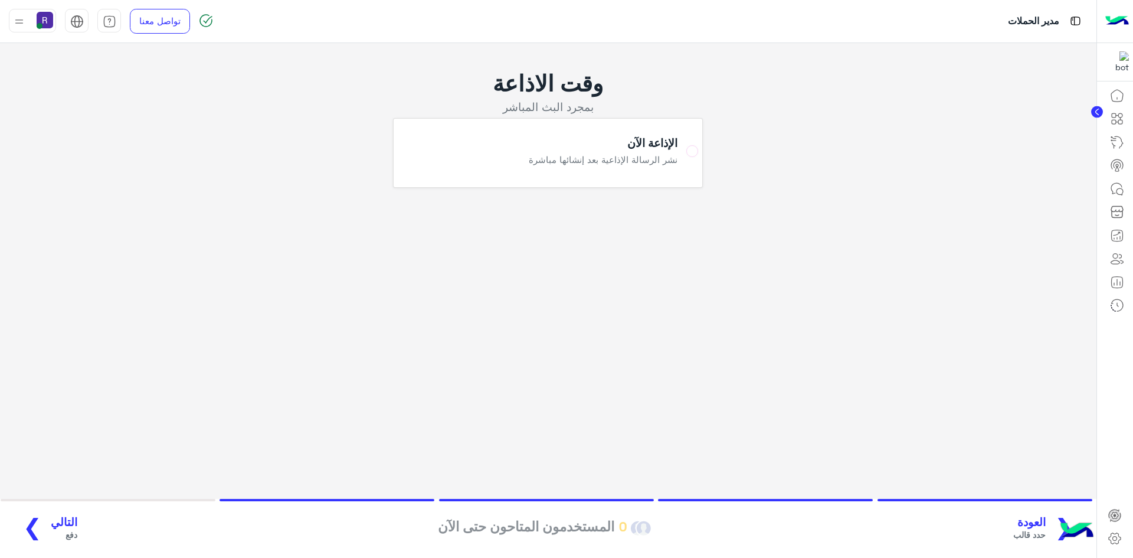
click at [66, 525] on span "التالي" at bounding box center [64, 522] width 27 height 14
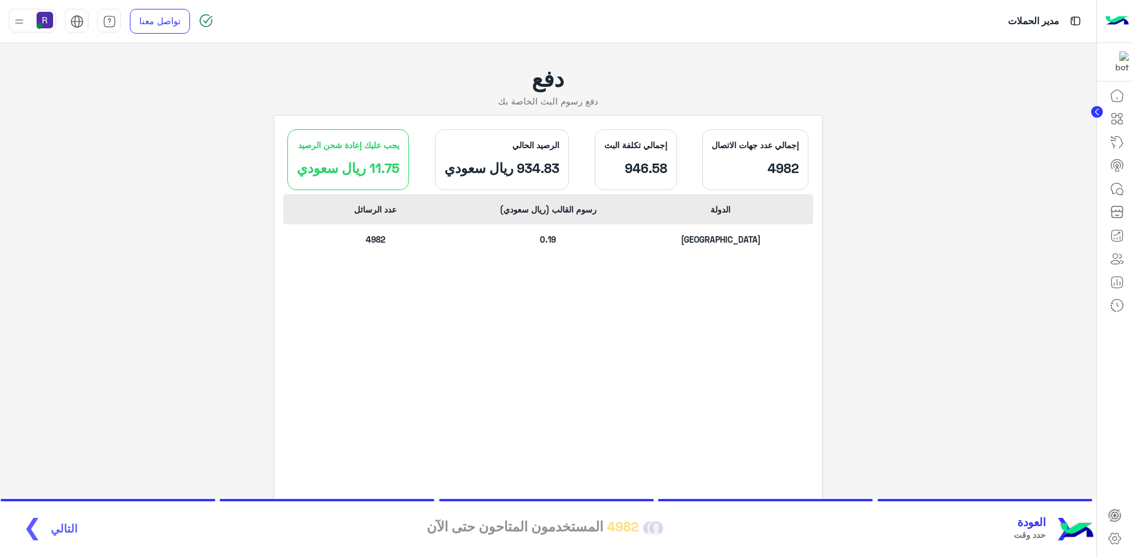
click at [1039, 523] on span "العودة" at bounding box center [1030, 522] width 32 height 14
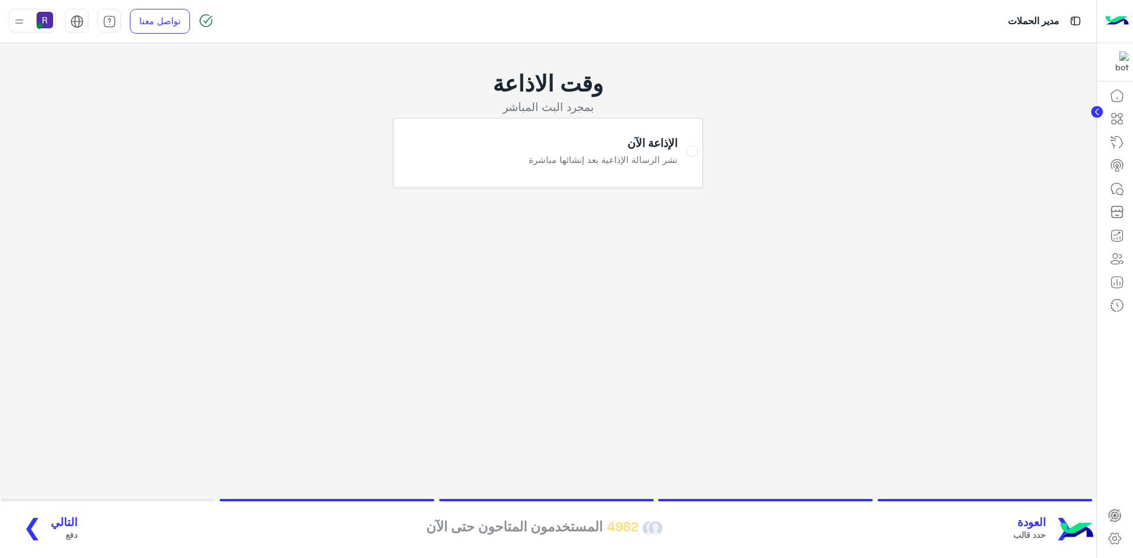
click at [1039, 523] on span "العودة" at bounding box center [1029, 522] width 32 height 14
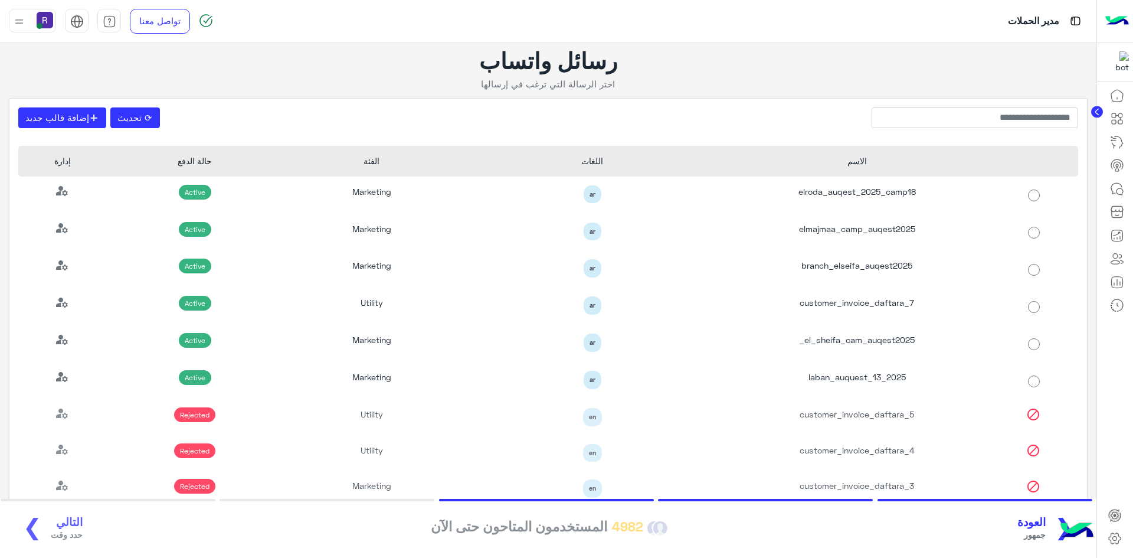
click at [1039, 523] on span "العودة" at bounding box center [1031, 522] width 28 height 14
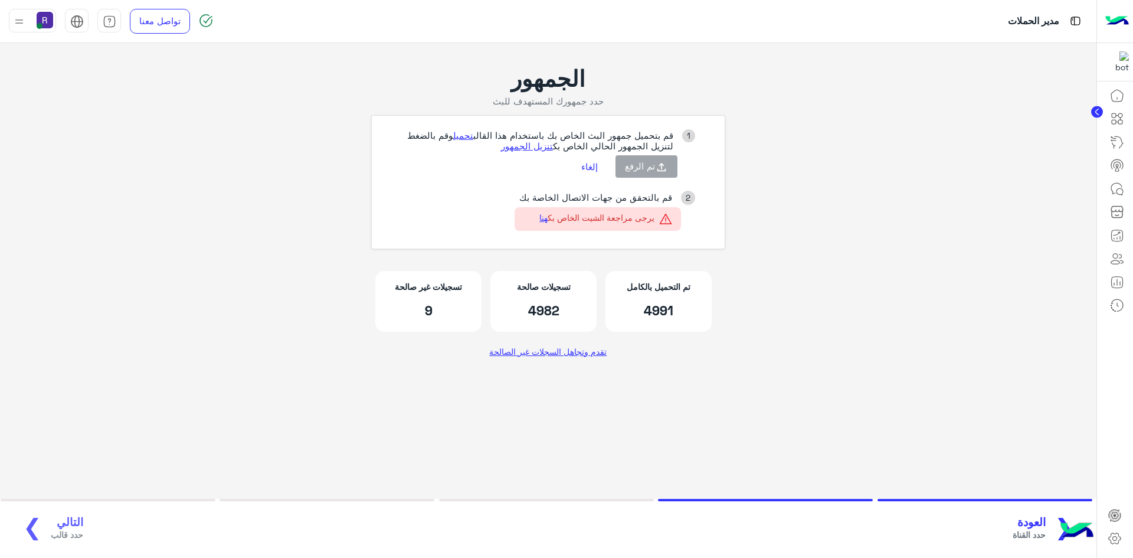
click at [592, 165] on button "إلغاء" at bounding box center [589, 166] width 34 height 20
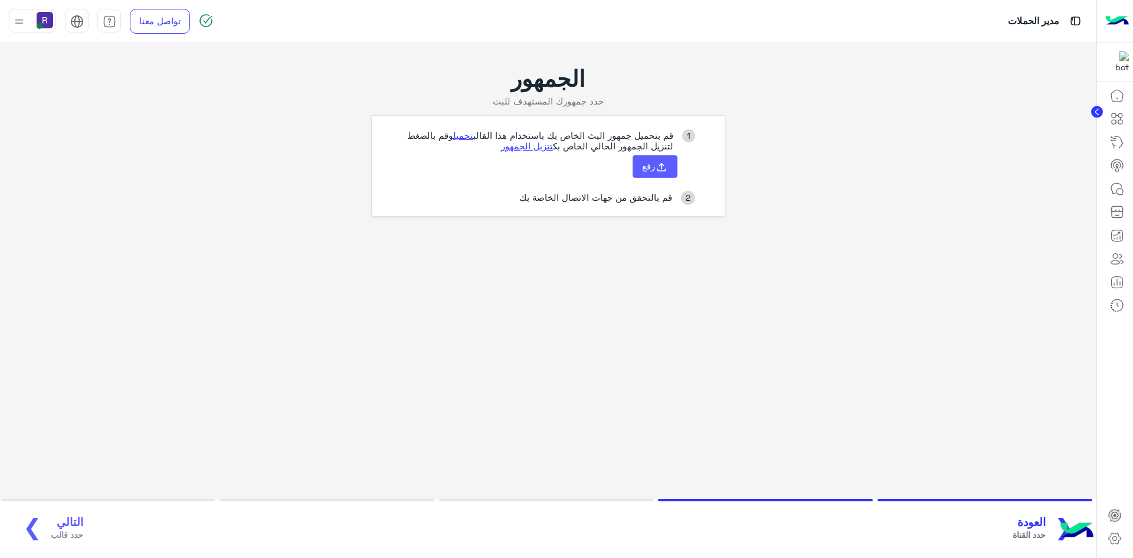
click at [665, 166] on icon at bounding box center [661, 167] width 13 height 13
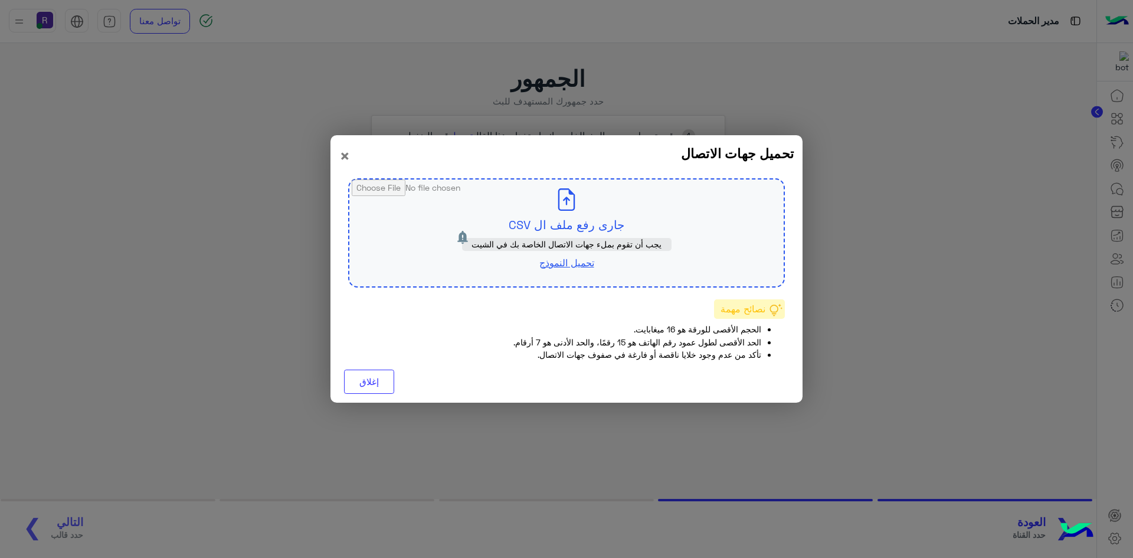
click at [601, 233] on input "file" at bounding box center [566, 232] width 434 height 107
type input "**********"
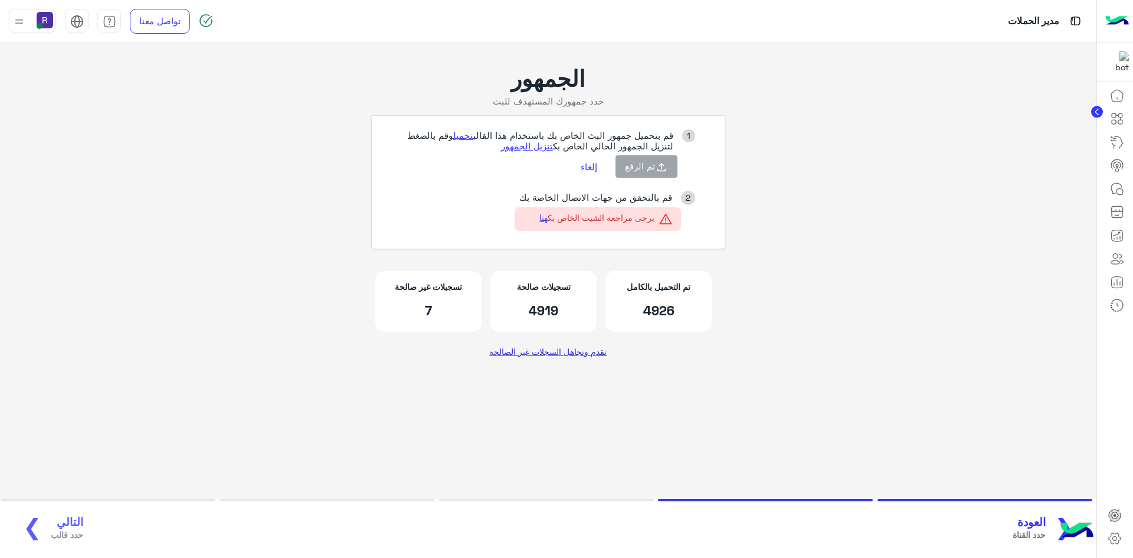
click at [531, 355] on link "تقدم وتجاهل السجلات غير الصالحة" at bounding box center [548, 350] width 126 height 21
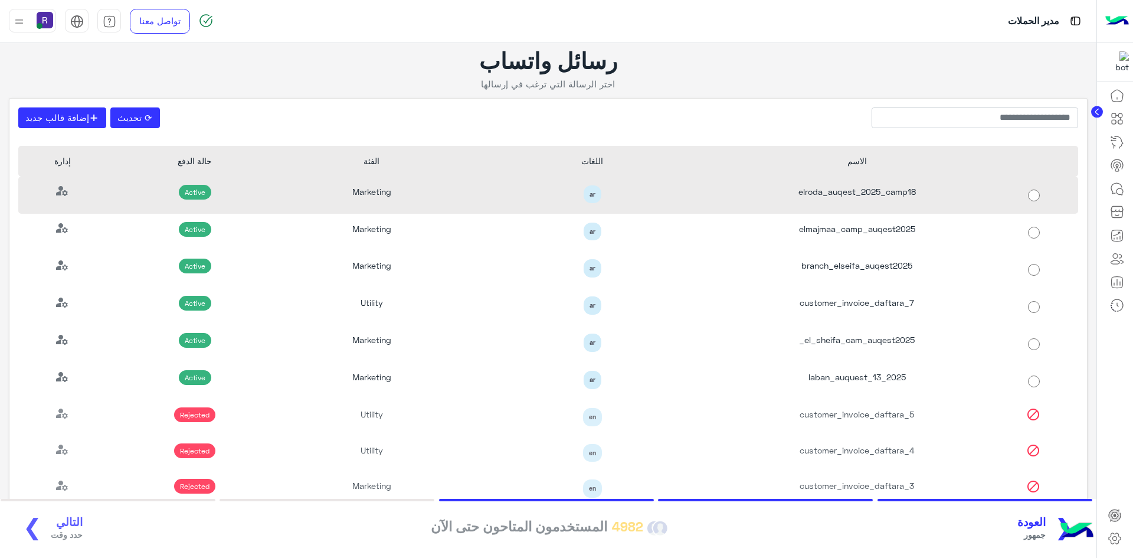
click at [843, 191] on div "elroda_auqest_2025_camp18" at bounding box center [857, 194] width 265 height 37
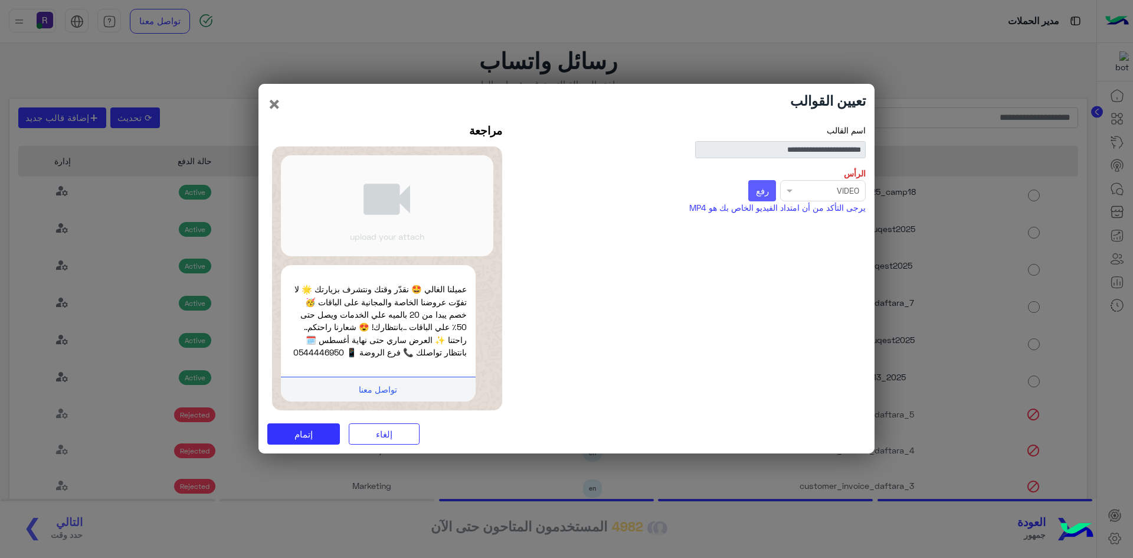
click at [761, 197] on button "رفع" at bounding box center [762, 190] width 28 height 21
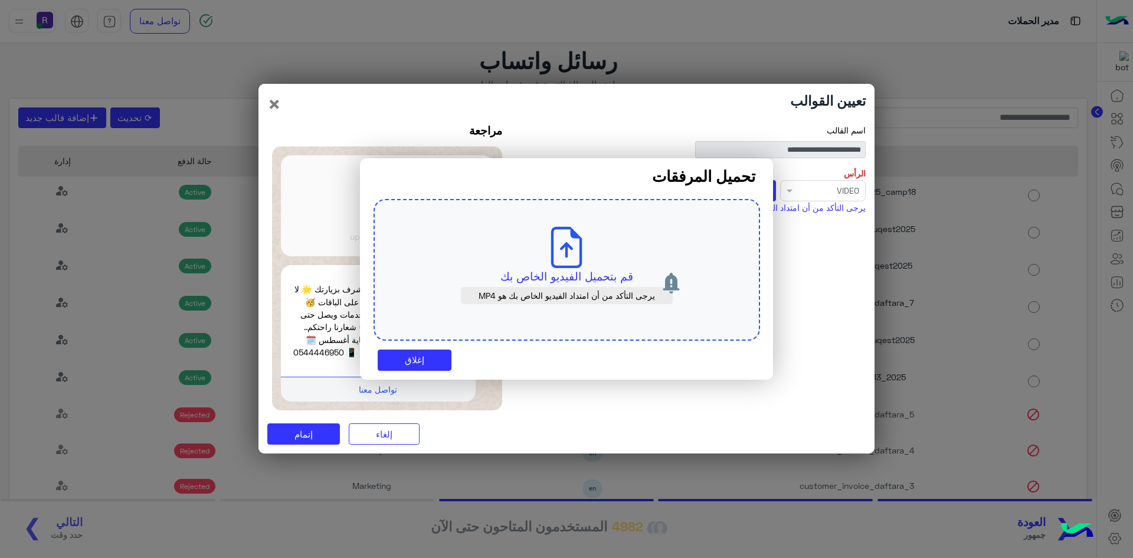
click at [533, 271] on p "قم بتحميل الفيديو الخاص بك" at bounding box center [566, 276] width 331 height 17
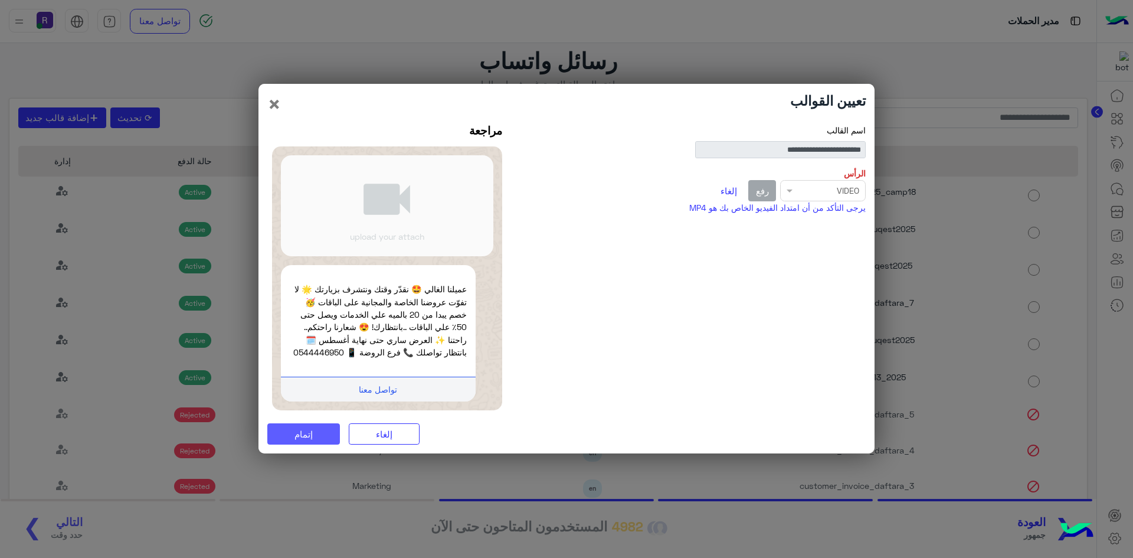
click at [315, 428] on button "إتمام" at bounding box center [303, 433] width 73 height 21
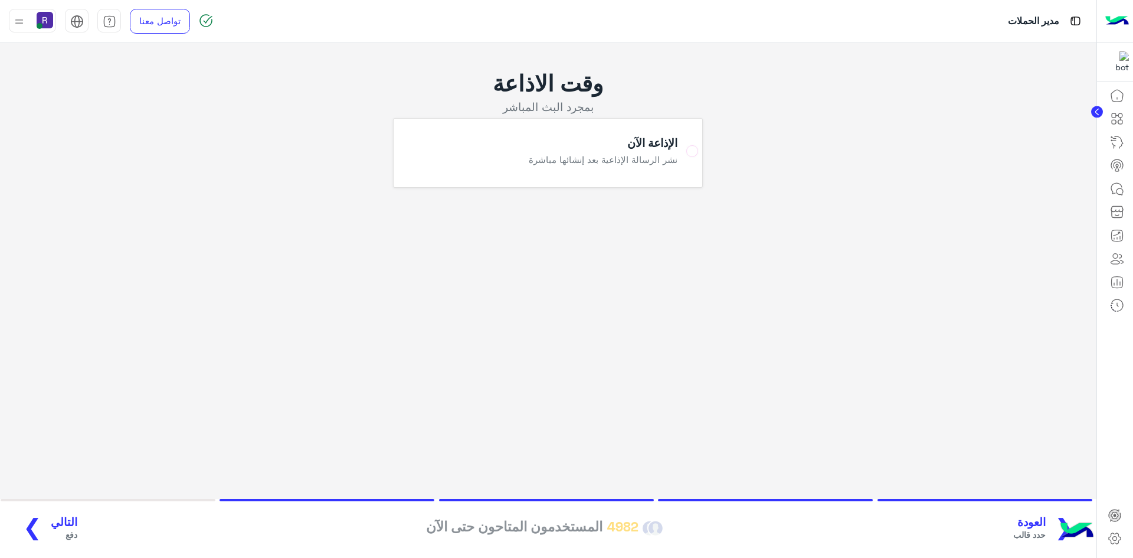
click at [62, 524] on span "التالي" at bounding box center [64, 522] width 27 height 14
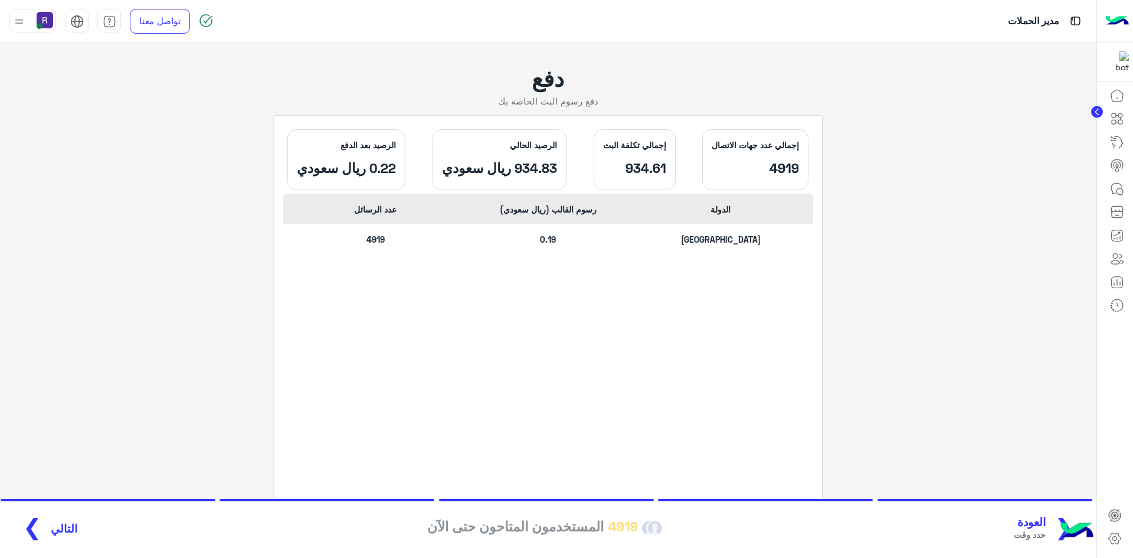
click at [61, 531] on span "التالي" at bounding box center [64, 529] width 27 height 14
